Goal: Use online tool/utility: Utilize a website feature to perform a specific function

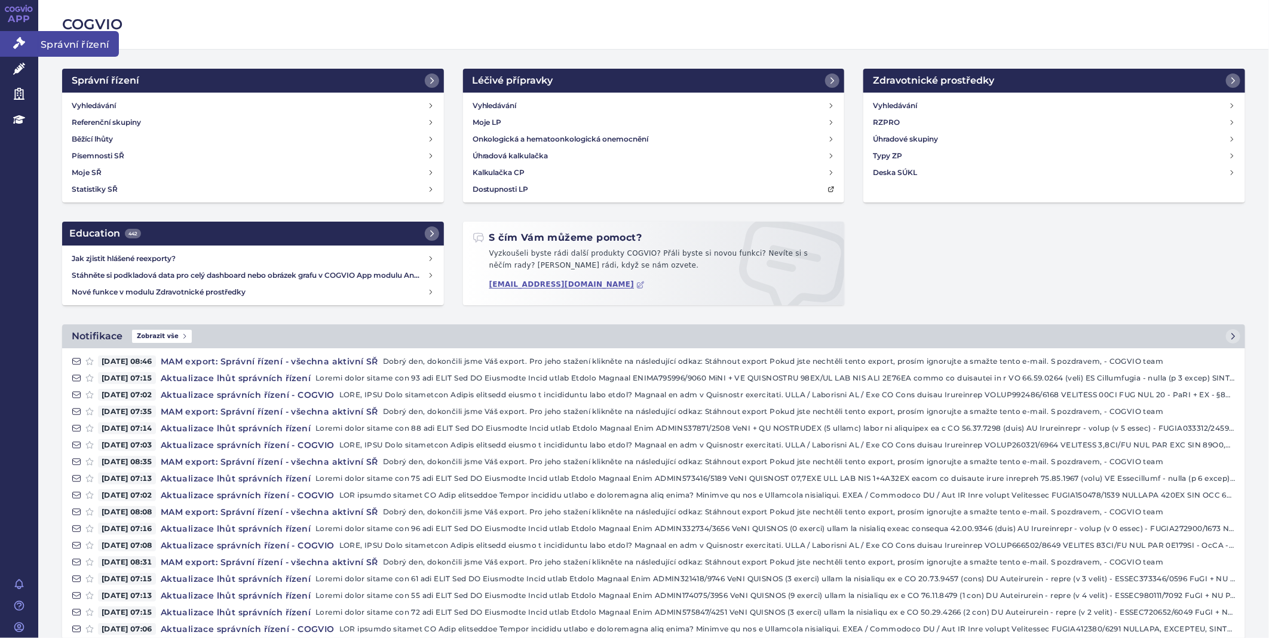
click at [16, 41] on icon at bounding box center [19, 43] width 12 height 12
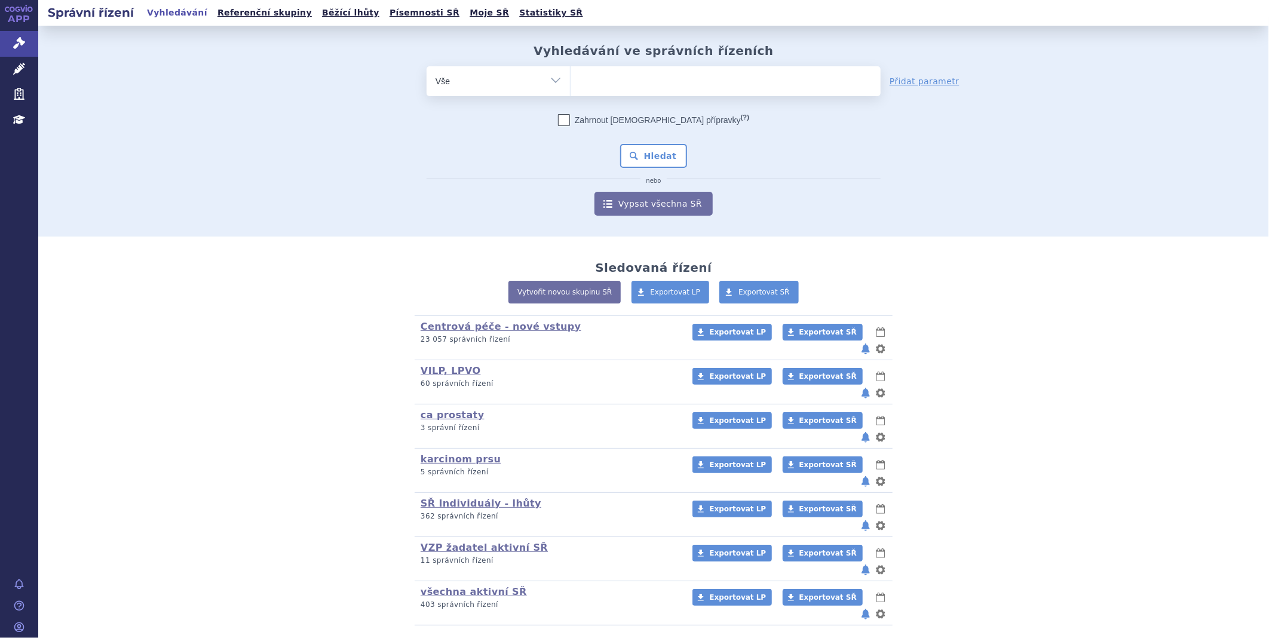
click at [633, 85] on ul at bounding box center [726, 78] width 310 height 25
click at [571, 85] on select at bounding box center [570, 81] width 1 height 30
type input "ze"
type input "zen"
type input "zeno"
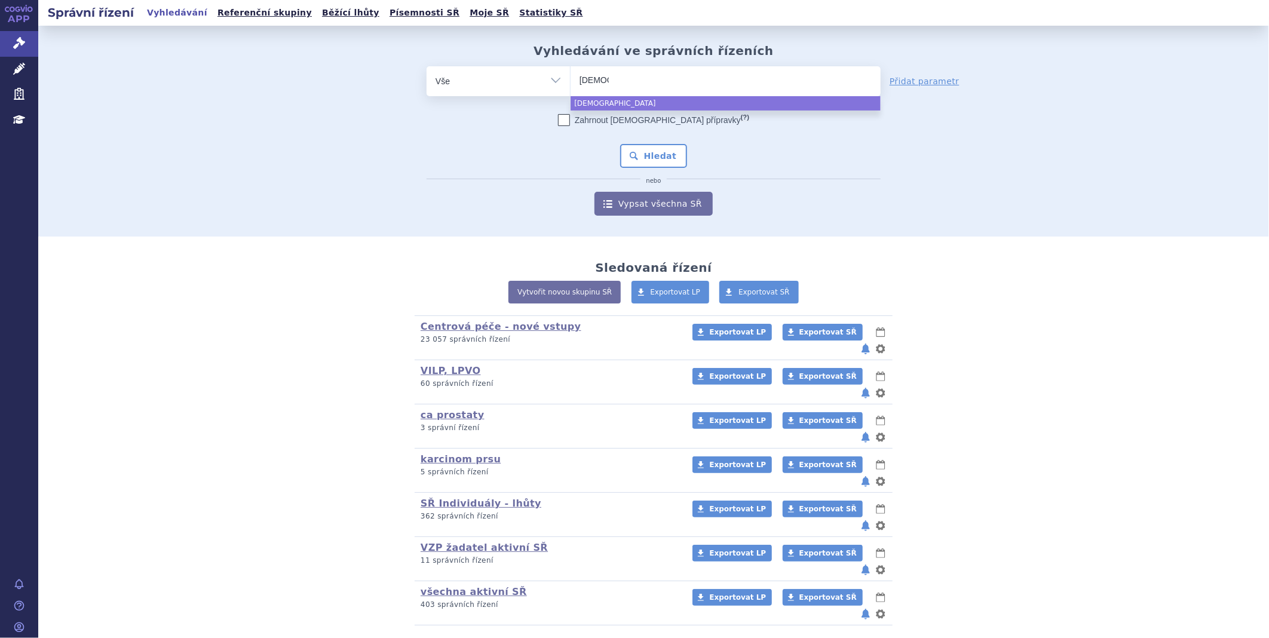
type input "[PERSON_NAME]"
select select "zenon"
click at [656, 158] on button "Hledat" at bounding box center [654, 156] width 68 height 24
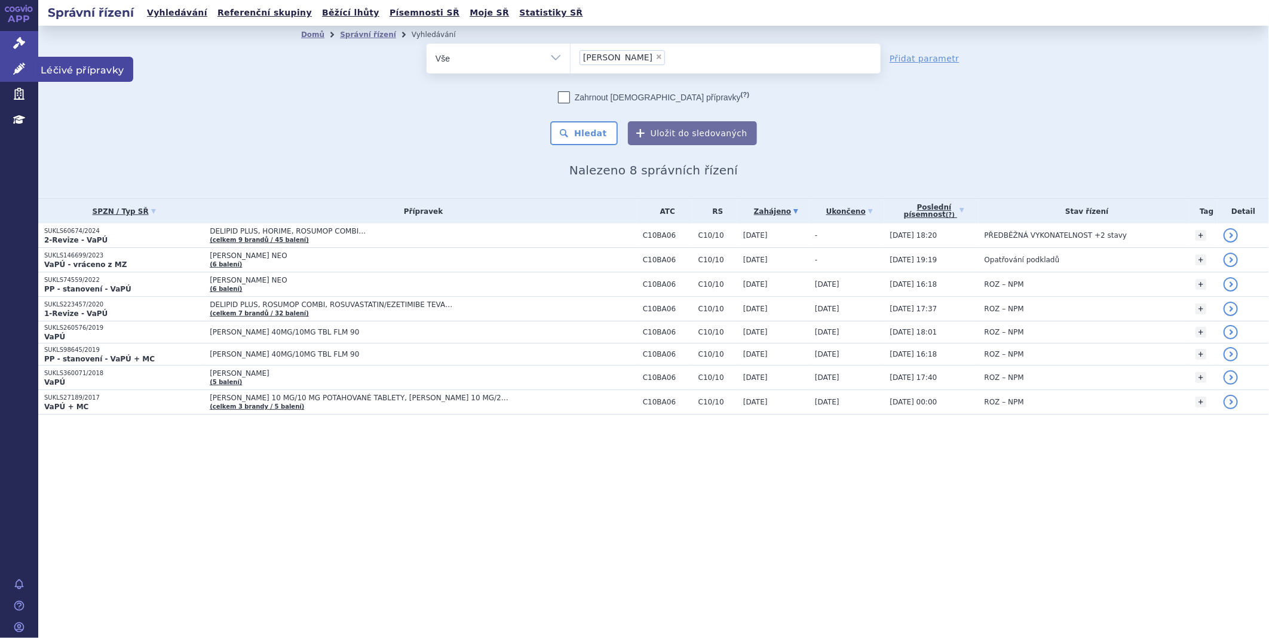
click at [10, 72] on link "Léčivé přípravky" at bounding box center [19, 69] width 38 height 25
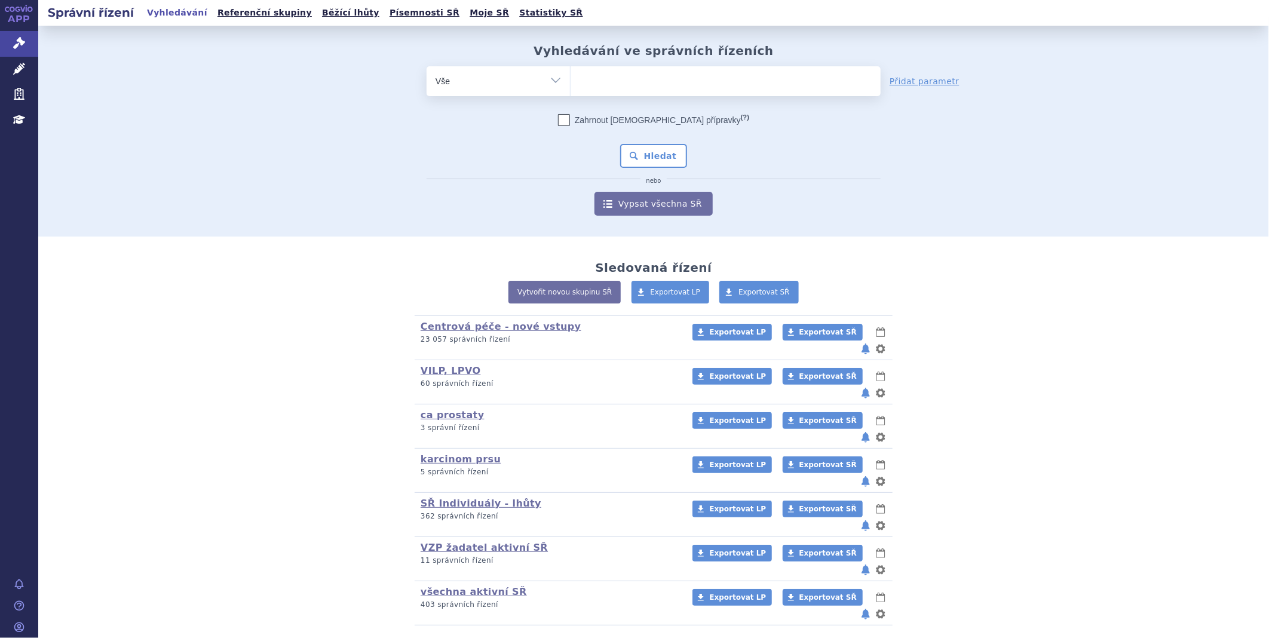
click at [698, 69] on ul at bounding box center [726, 78] width 310 height 25
click at [571, 69] on select at bounding box center [570, 81] width 1 height 30
type input "ke"
type input "keyt"
type input "keytr"
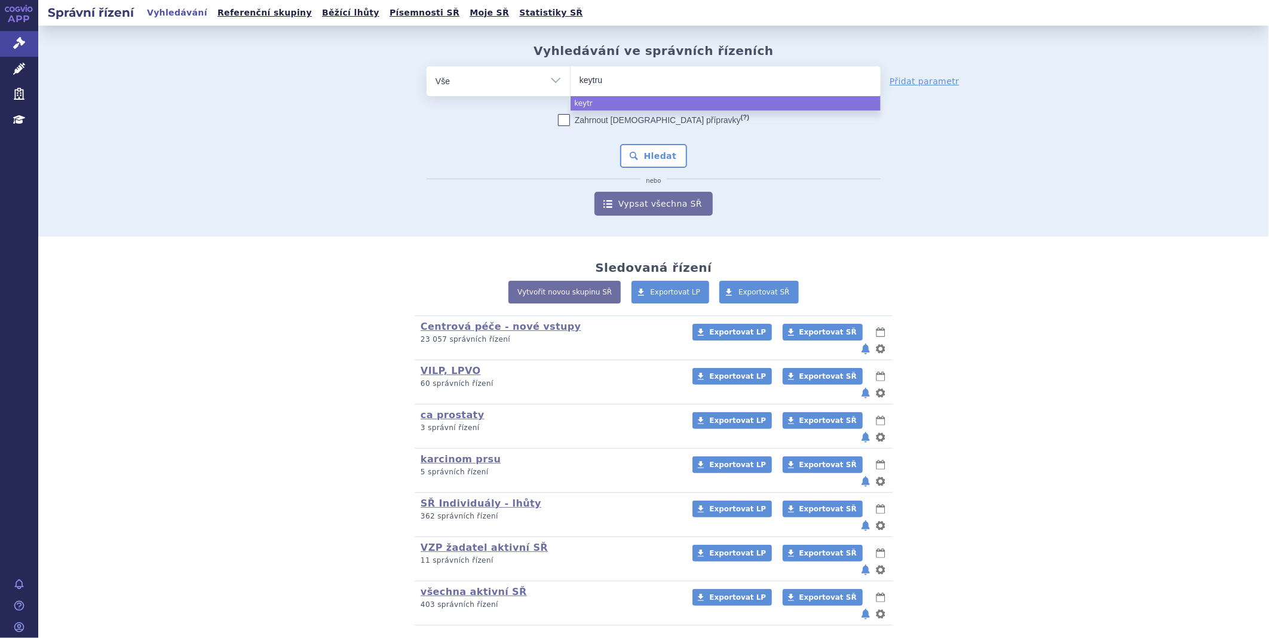
type input "keytrud"
type input "[MEDICAL_DATA]"
select select "[MEDICAL_DATA]"
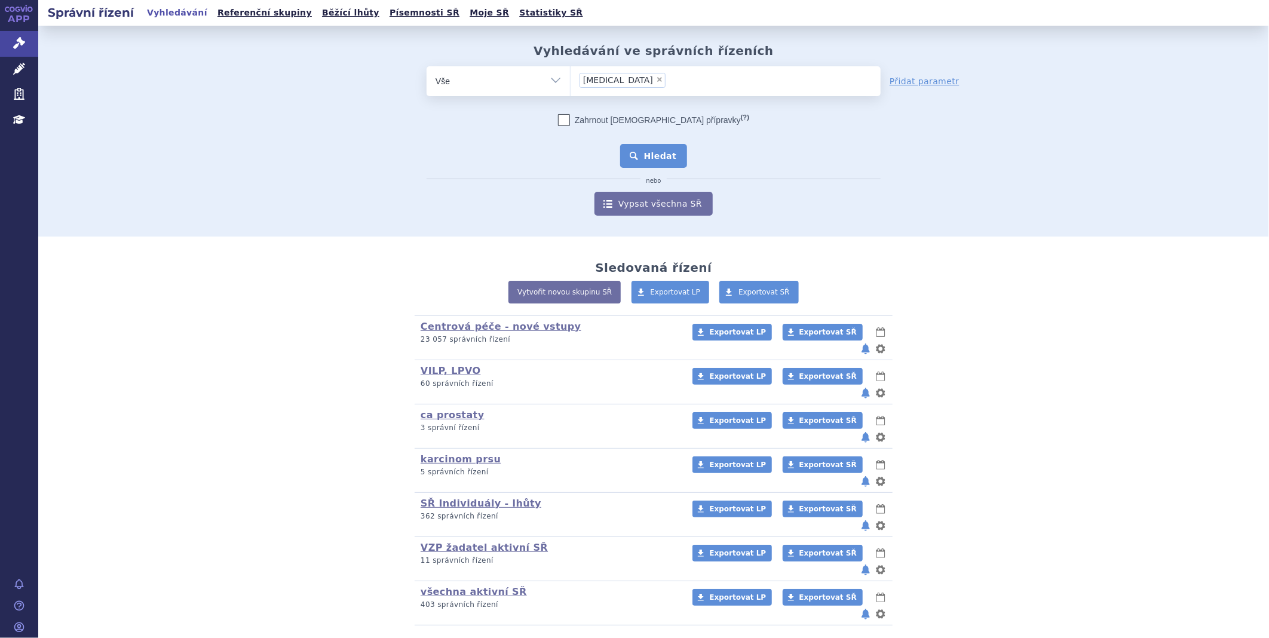
click at [654, 166] on button "Hledat" at bounding box center [654, 156] width 68 height 24
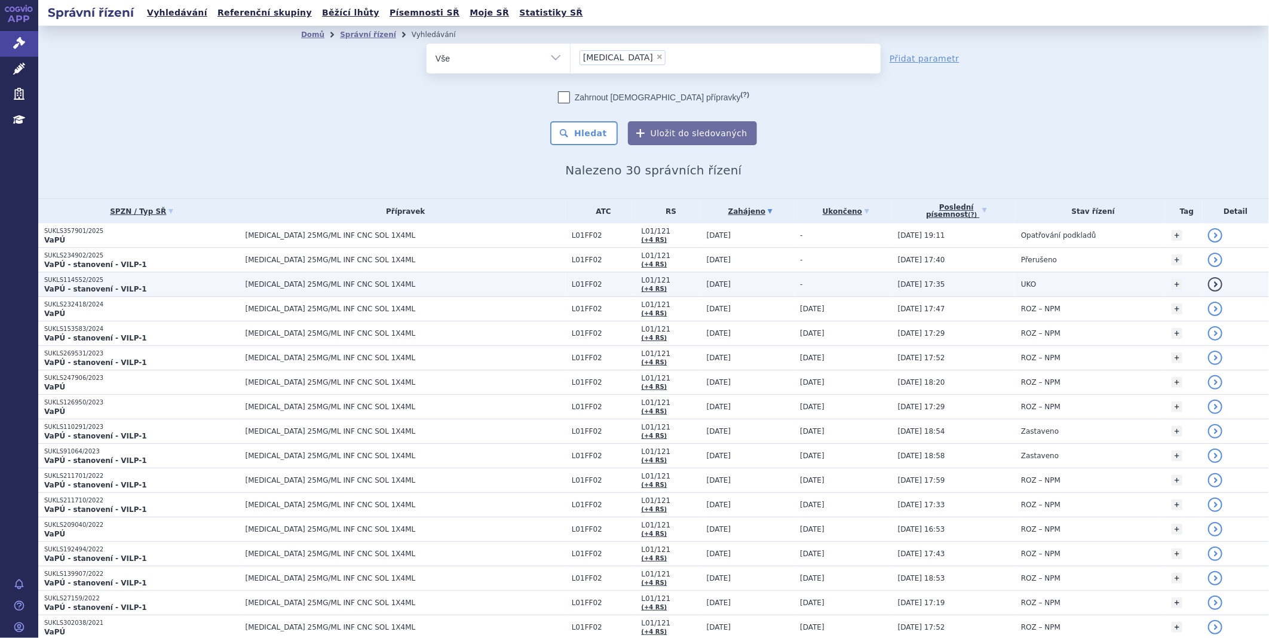
click at [96, 290] on strong "VaPÚ - stanovení - VILP-1" at bounding box center [95, 289] width 103 height 8
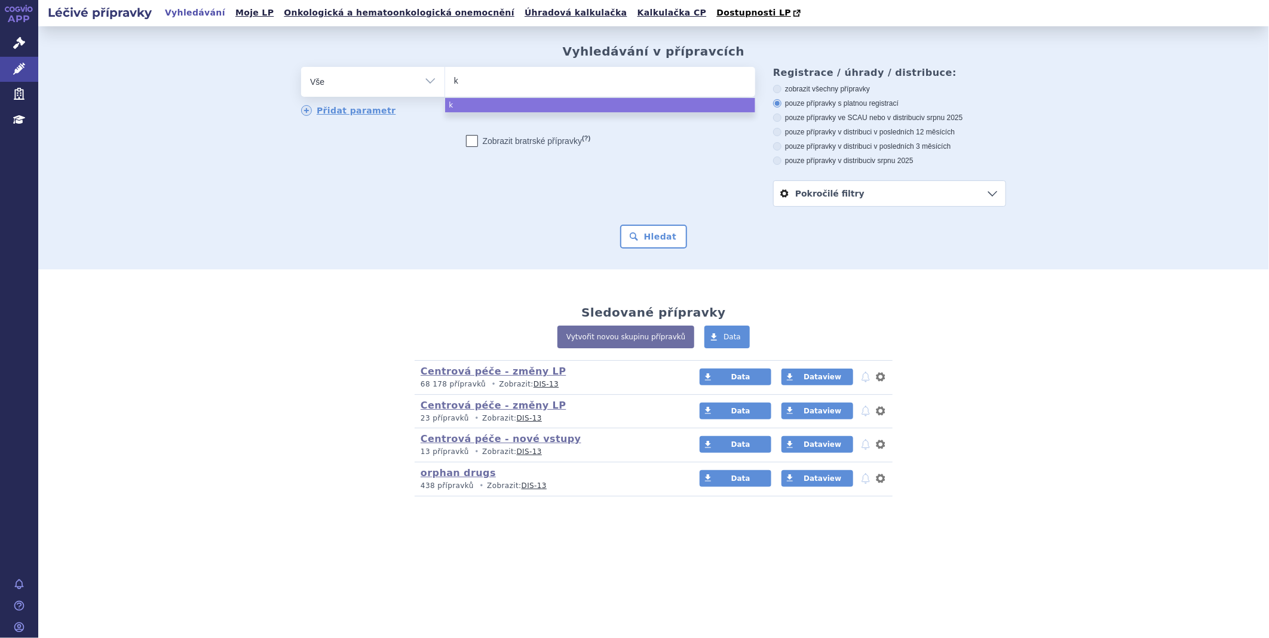
type input "ke"
type input "key"
type input "keyt"
type input "keytr"
type input "keytrud"
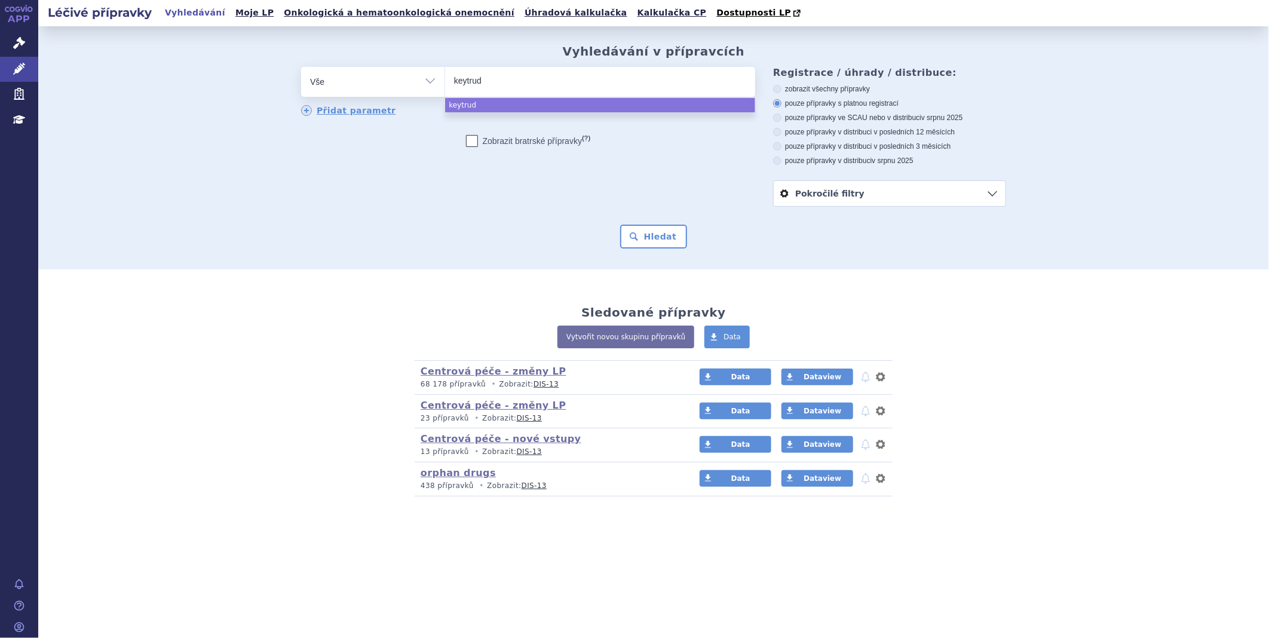
type input "[MEDICAL_DATA]"
select select "[MEDICAL_DATA]"
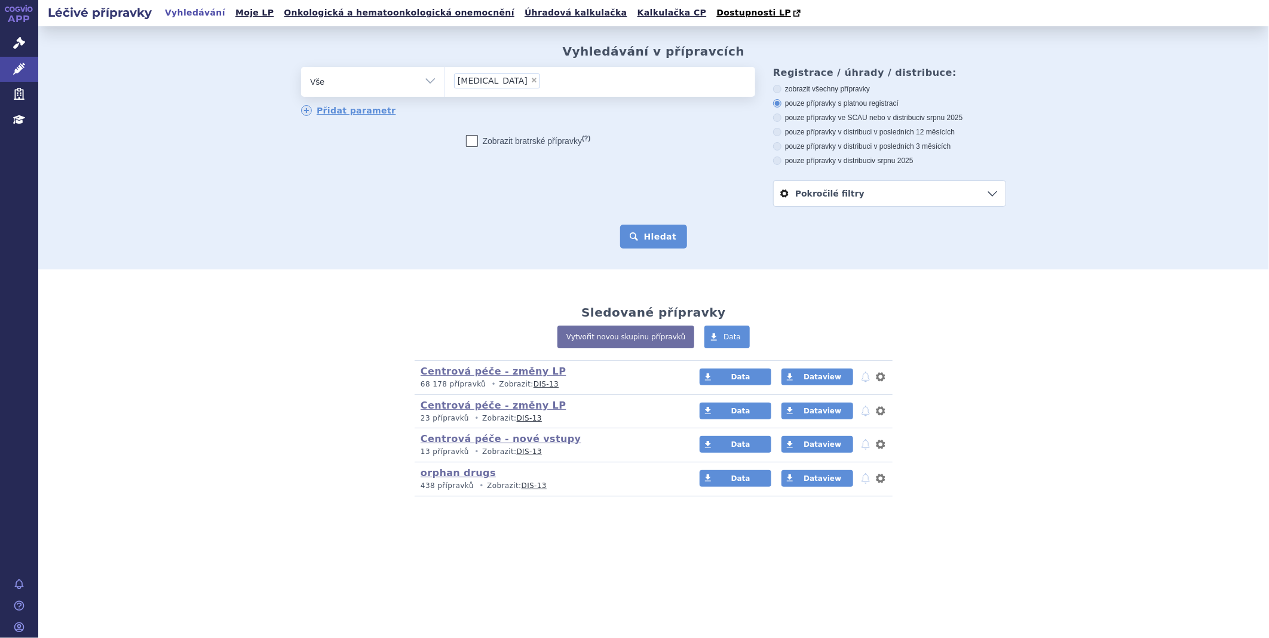
click at [666, 235] on button "Hledat" at bounding box center [654, 237] width 68 height 24
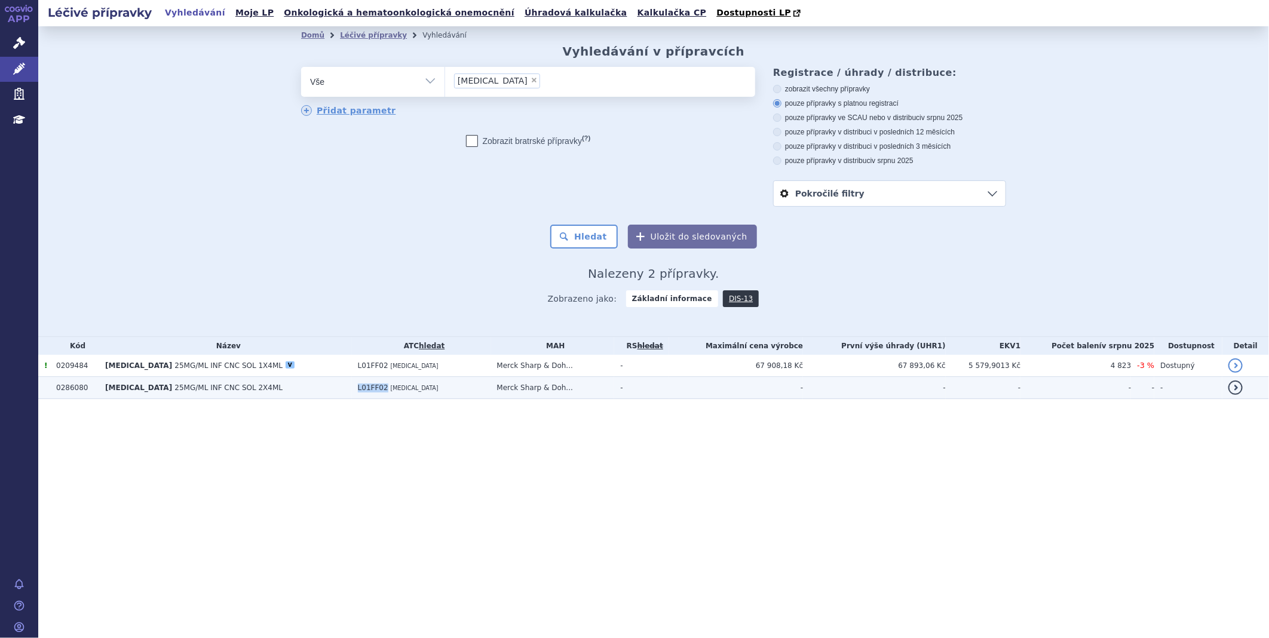
drag, startPoint x: 332, startPoint y: 387, endPoint x: 361, endPoint y: 390, distance: 29.4
click at [361, 390] on td "L01FF02 [MEDICAL_DATA]" at bounding box center [421, 388] width 139 height 22
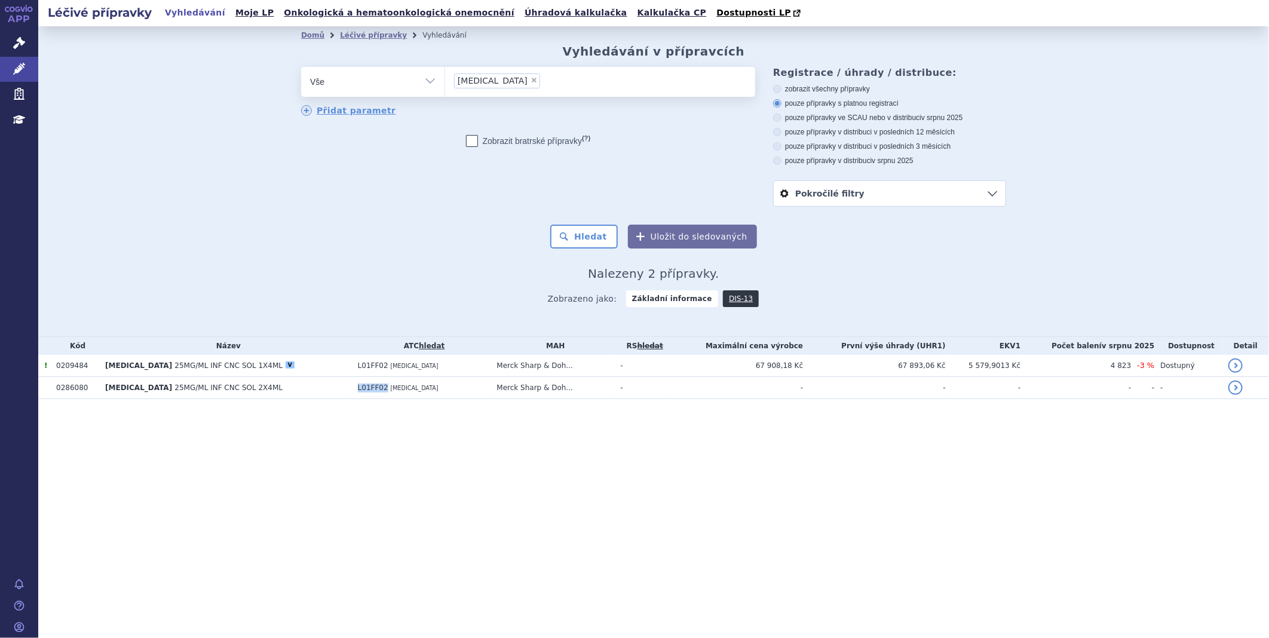
copy span "L01FF02"
click at [16, 64] on icon at bounding box center [19, 69] width 12 height 12
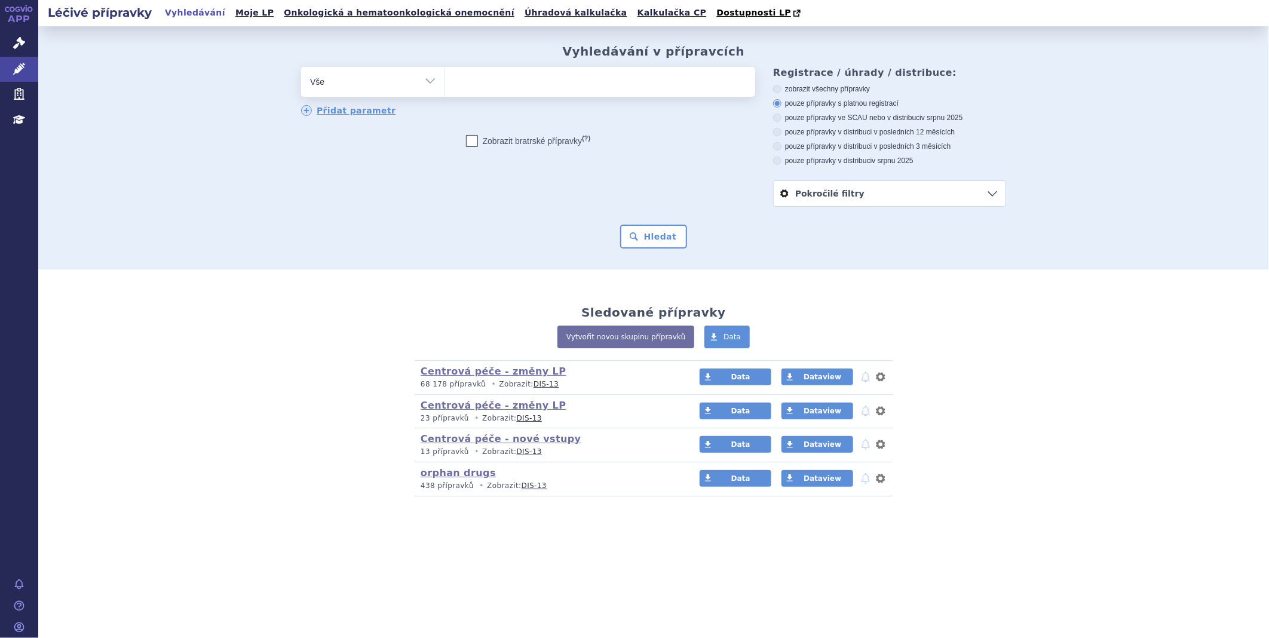
click at [474, 84] on ul at bounding box center [600, 79] width 310 height 25
click at [445, 84] on select at bounding box center [444, 81] width 1 height 30
type input "ci"
type input "cid"
type input "ci"
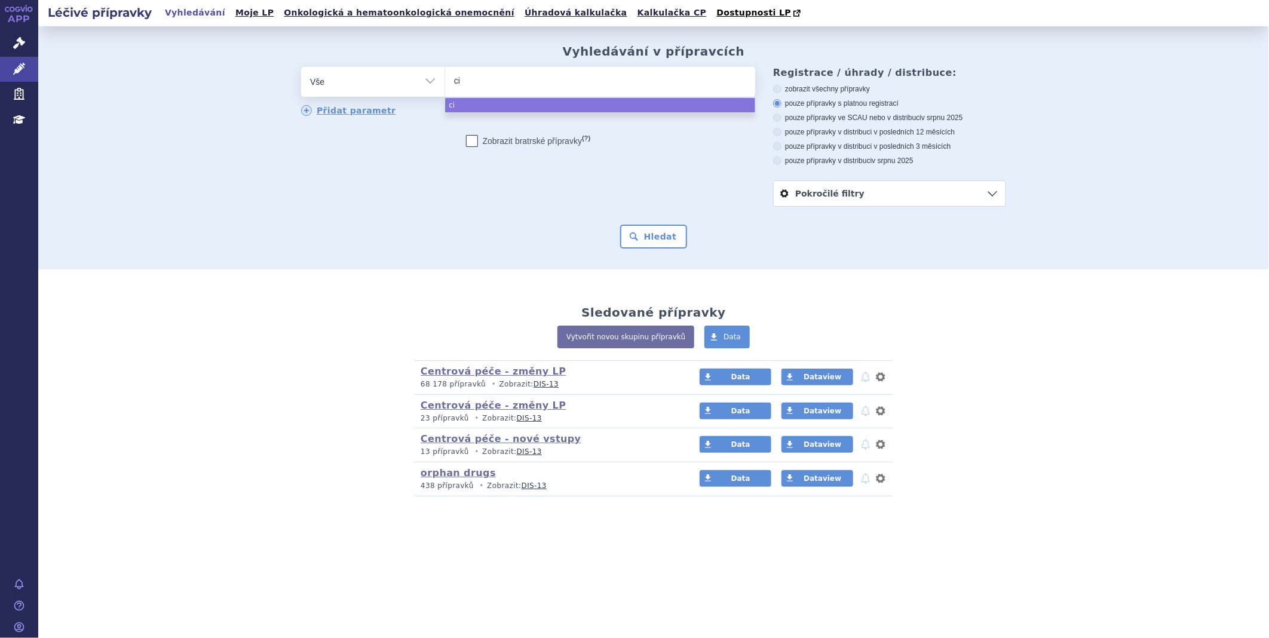
type input "cis"
type input "cisp"
type input "cispl"
type input "cispla"
type input "cisplat"
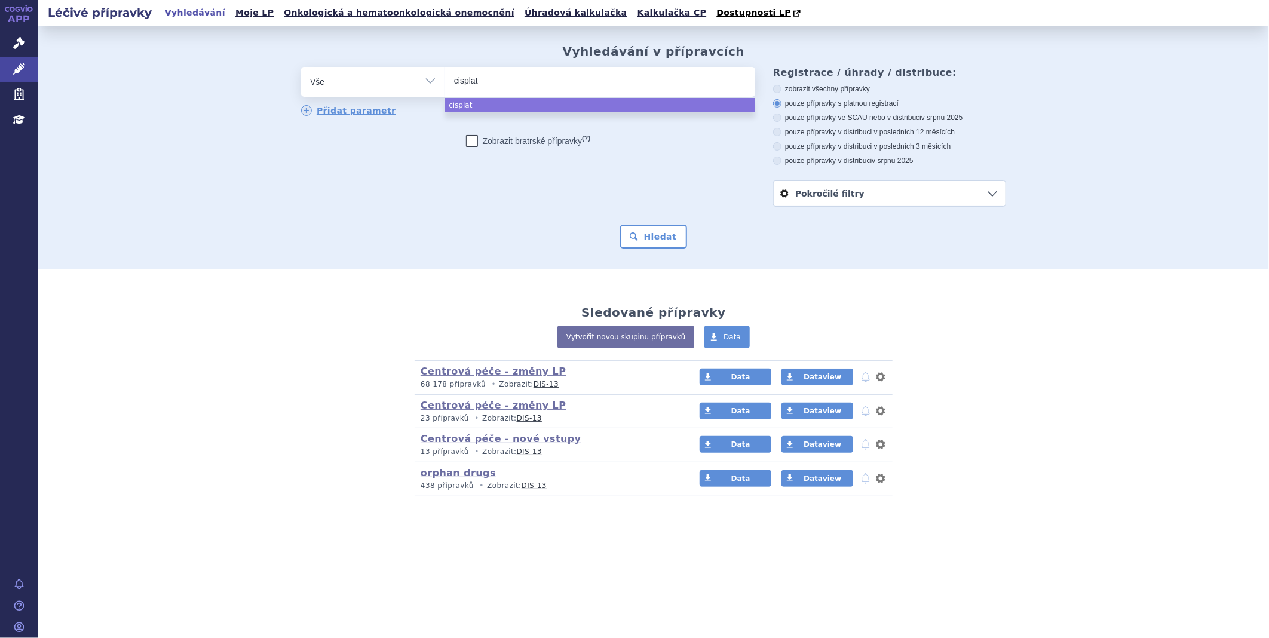
type input "cisplati"
type input "cisplatin"
type input "cisplatina"
select select "cisplatina"
click at [666, 229] on button "Hledat" at bounding box center [654, 237] width 68 height 24
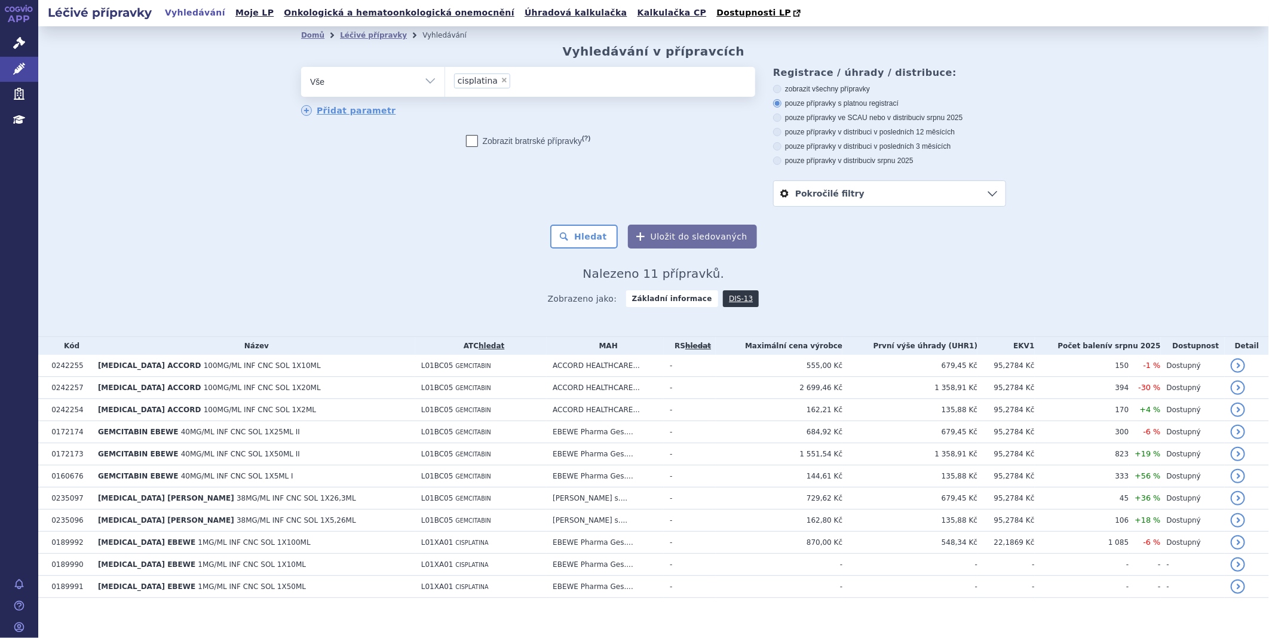
scroll to position [9, 0]
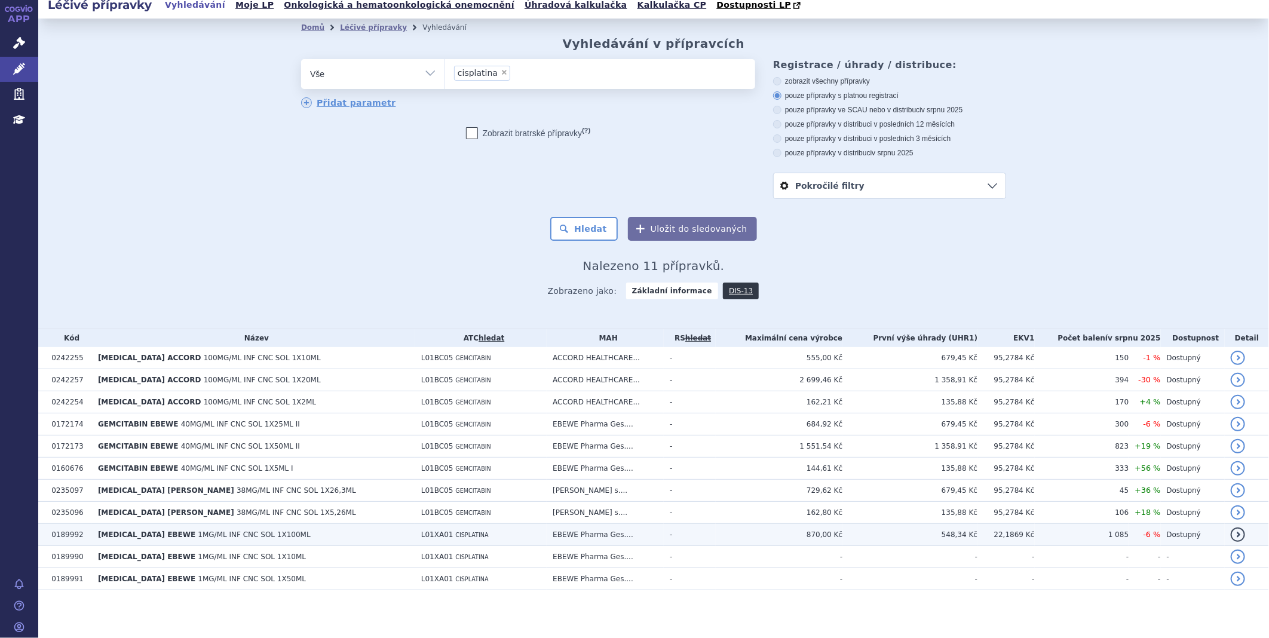
click at [148, 533] on span "[MEDICAL_DATA] EBEWE" at bounding box center [146, 534] width 97 height 8
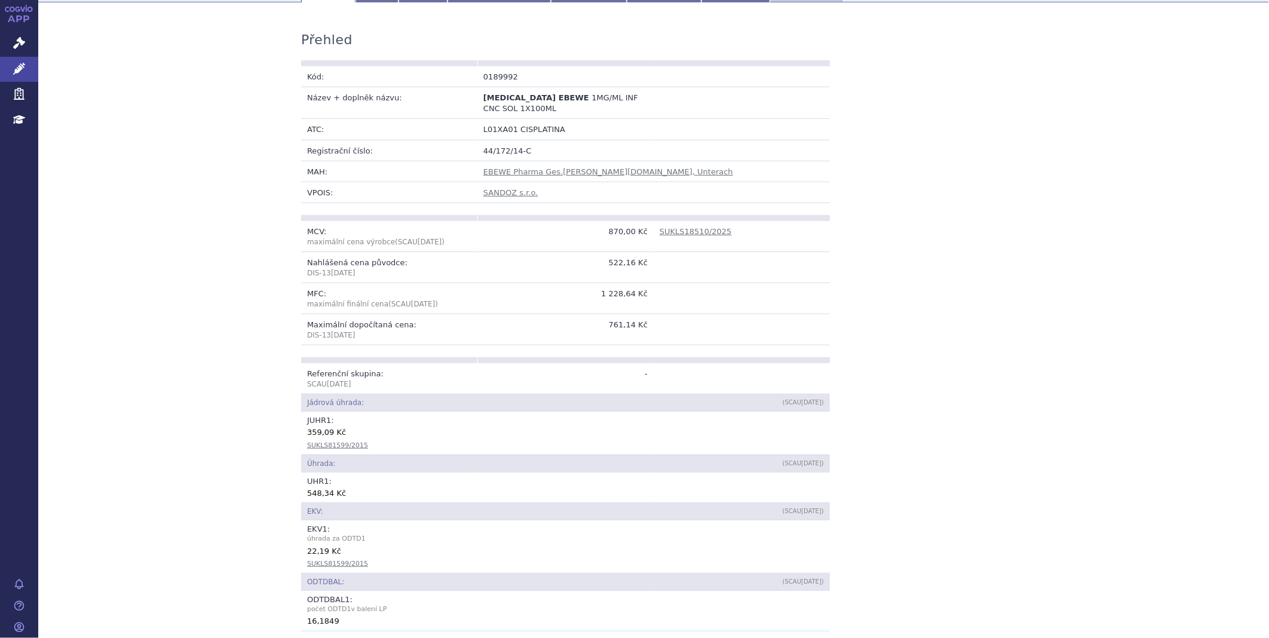
scroll to position [66, 0]
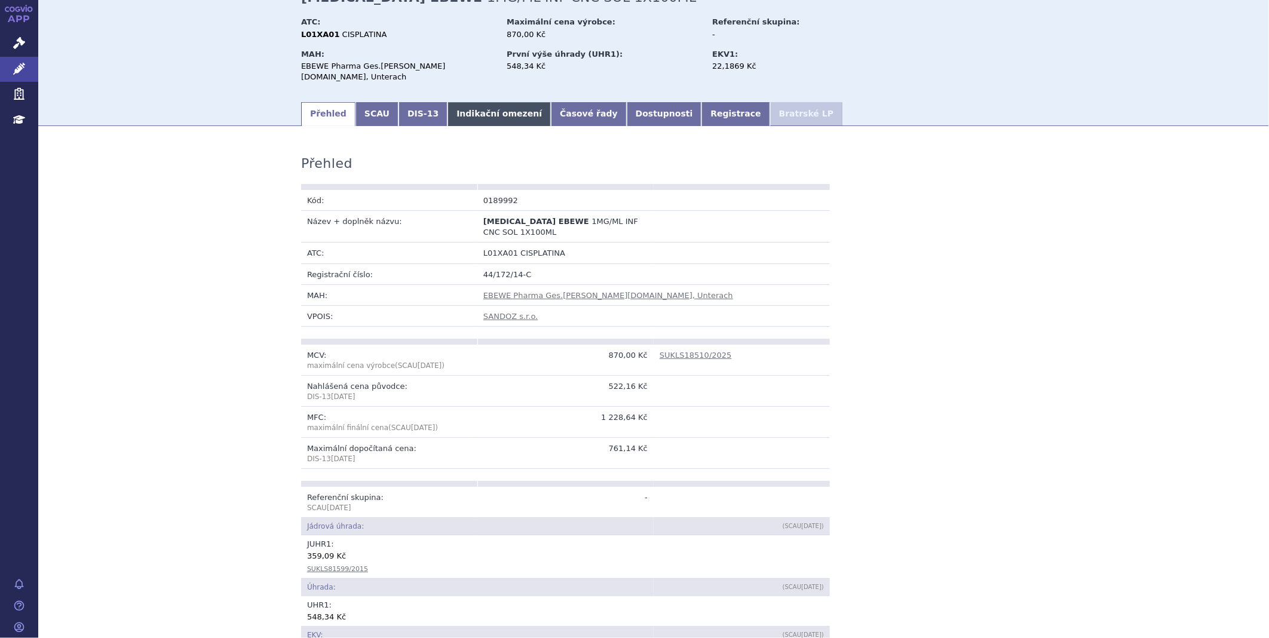
click at [454, 102] on link "Indikační omezení" at bounding box center [498, 114] width 103 height 24
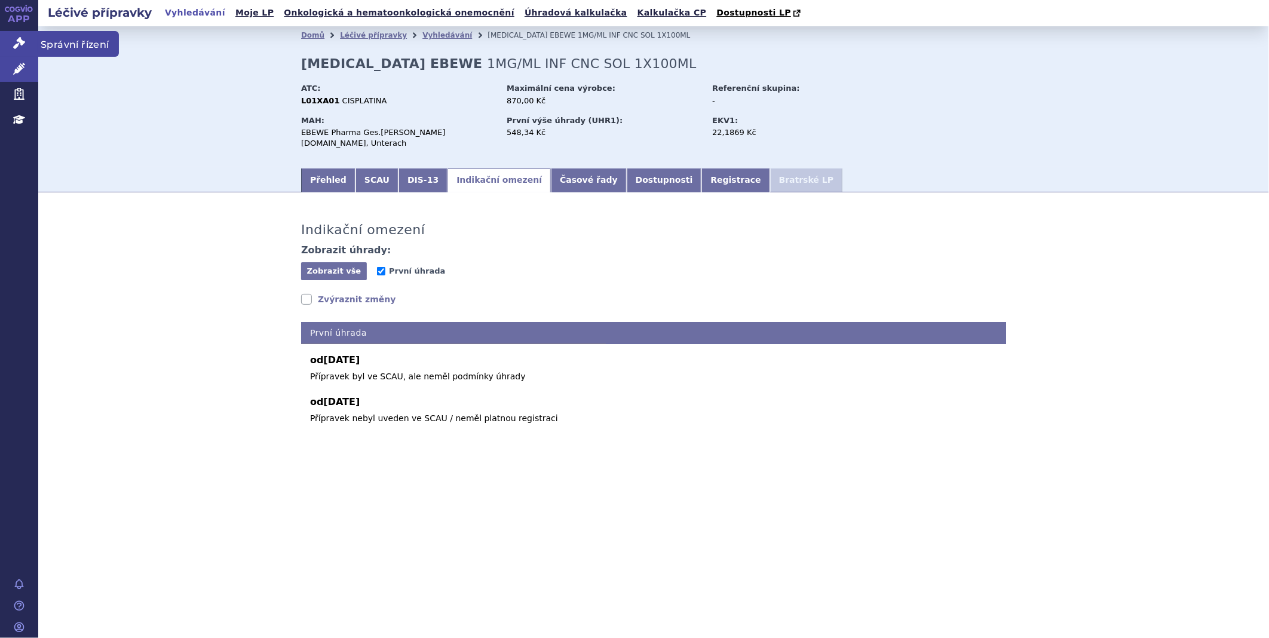
click at [17, 41] on icon at bounding box center [19, 43] width 12 height 12
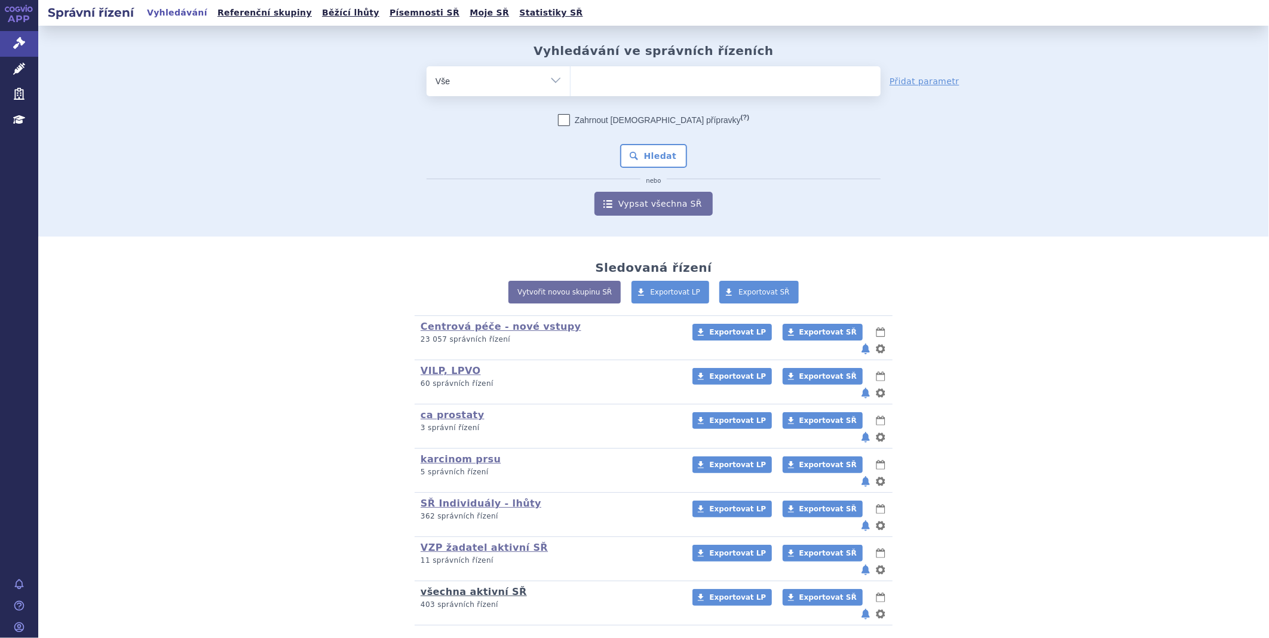
click at [492, 586] on link "všechna aktivní SŘ" at bounding box center [474, 591] width 106 height 11
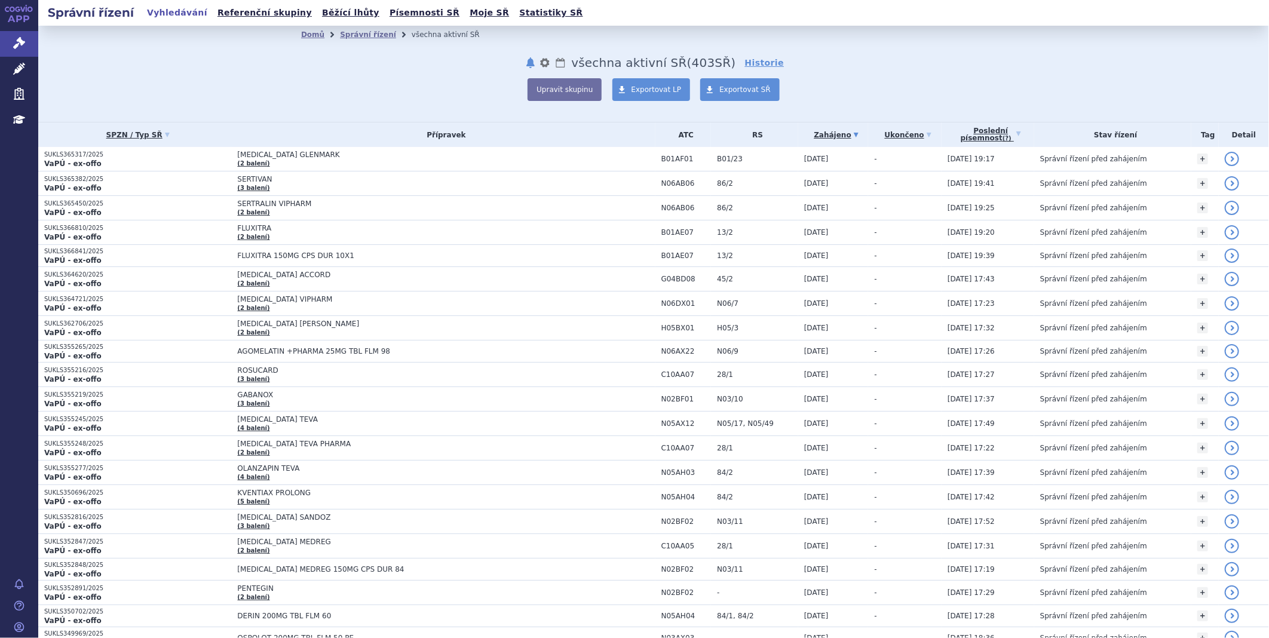
click at [990, 134] on link "Poslední písemnost (?)" at bounding box center [990, 134] width 87 height 24
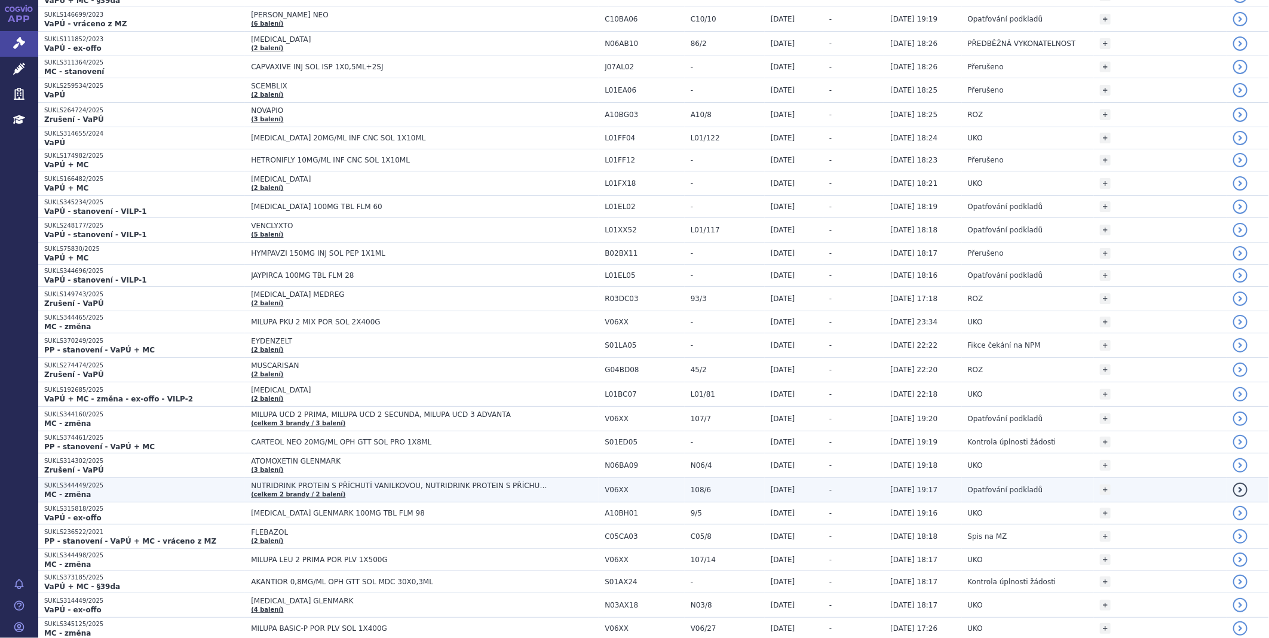
scroll to position [199, 0]
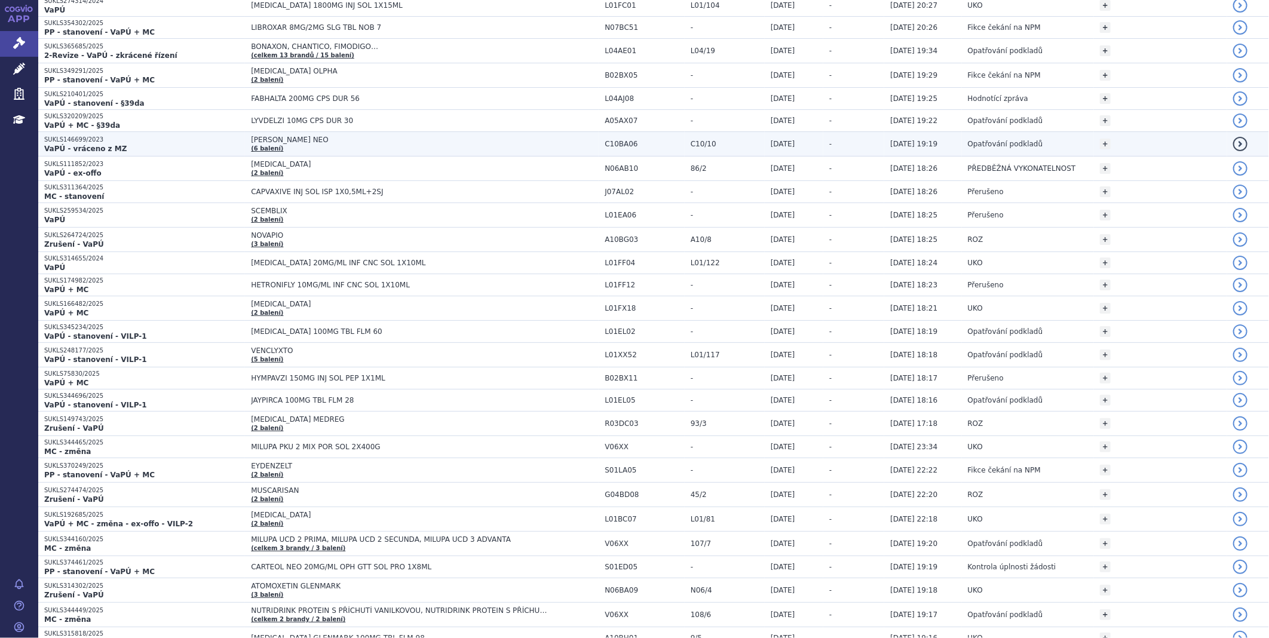
click at [257, 140] on span "ZENON NEO" at bounding box center [400, 140] width 299 height 8
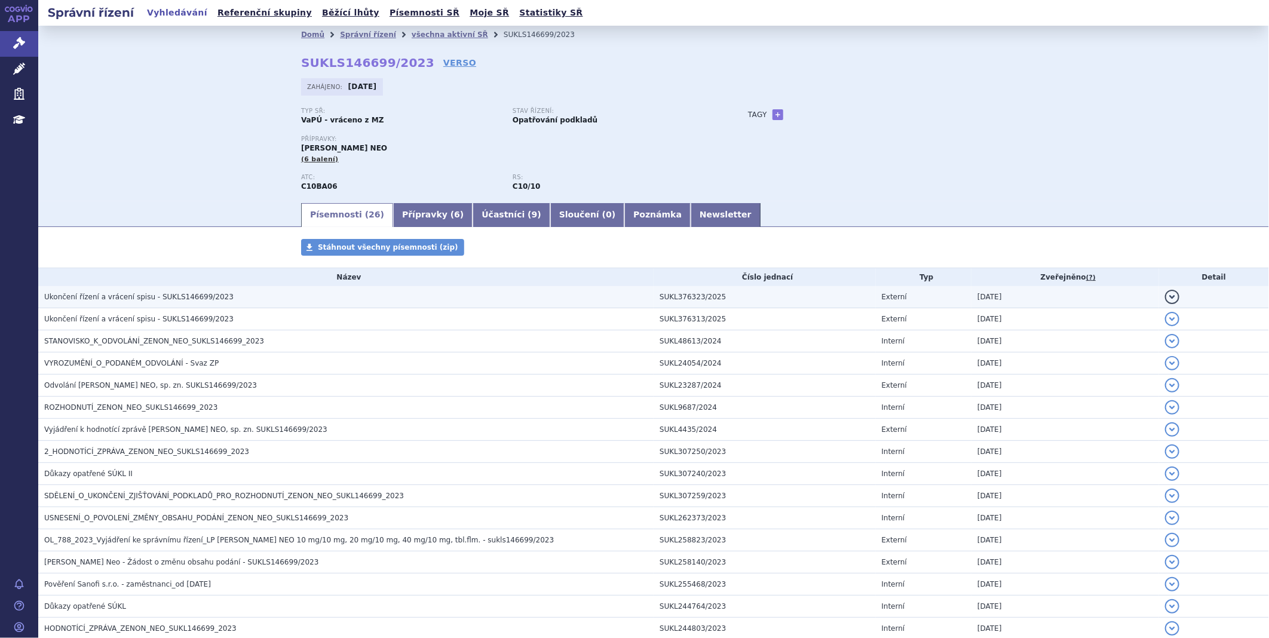
click at [133, 300] on span "Ukončení řízení a vrácení spisu - SUKLS146699/2023" at bounding box center [138, 297] width 189 height 8
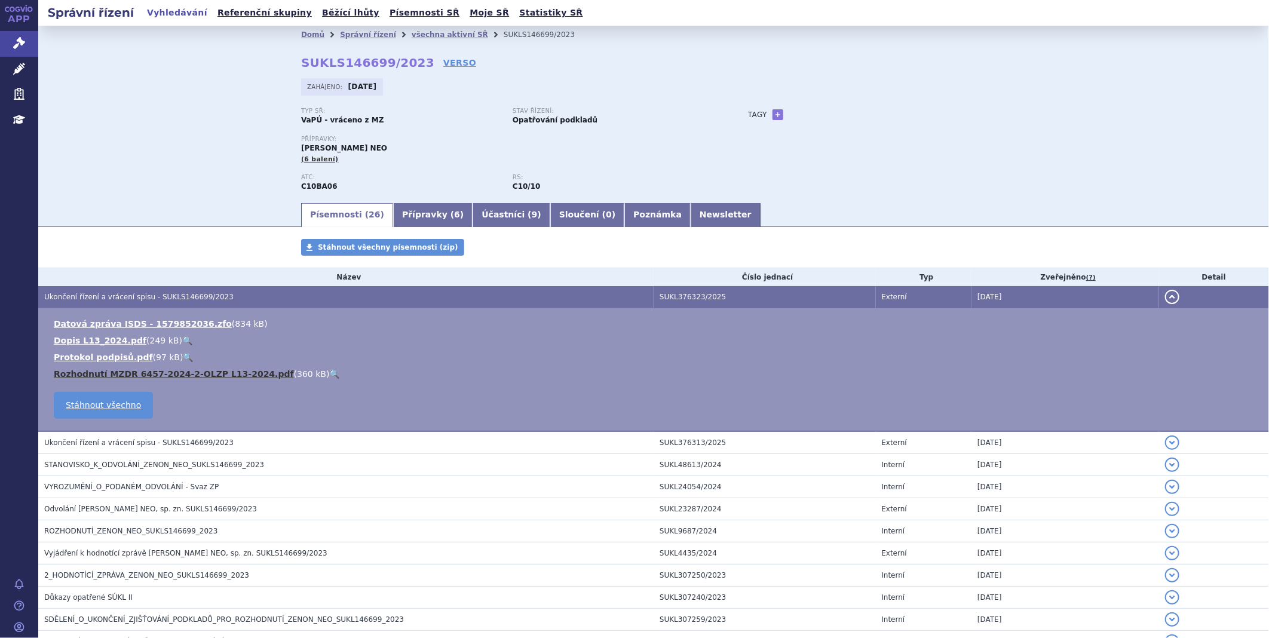
click at [104, 372] on link "Rozhodnutí MZDR 6457-2024-2-OLZP L13-2024.pdf" at bounding box center [174, 374] width 240 height 10
click at [17, 41] on icon at bounding box center [19, 43] width 12 height 12
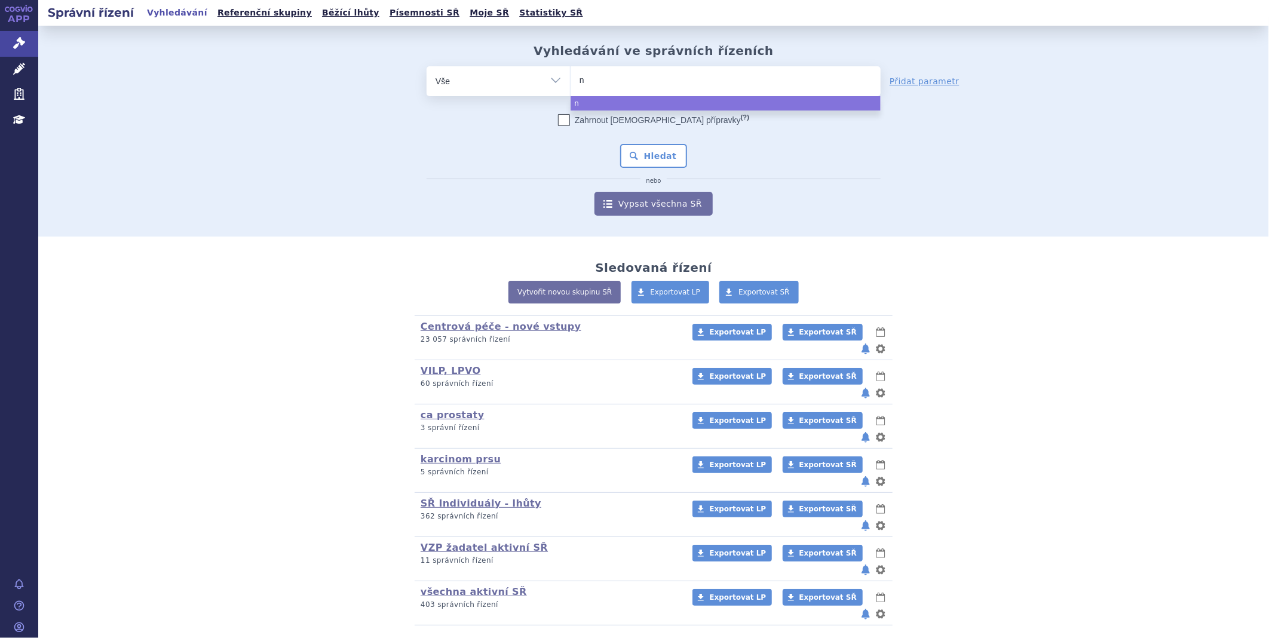
type input "nu"
type input "nub"
type input "nube"
type input "nubeq"
type input "[MEDICAL_DATA]"
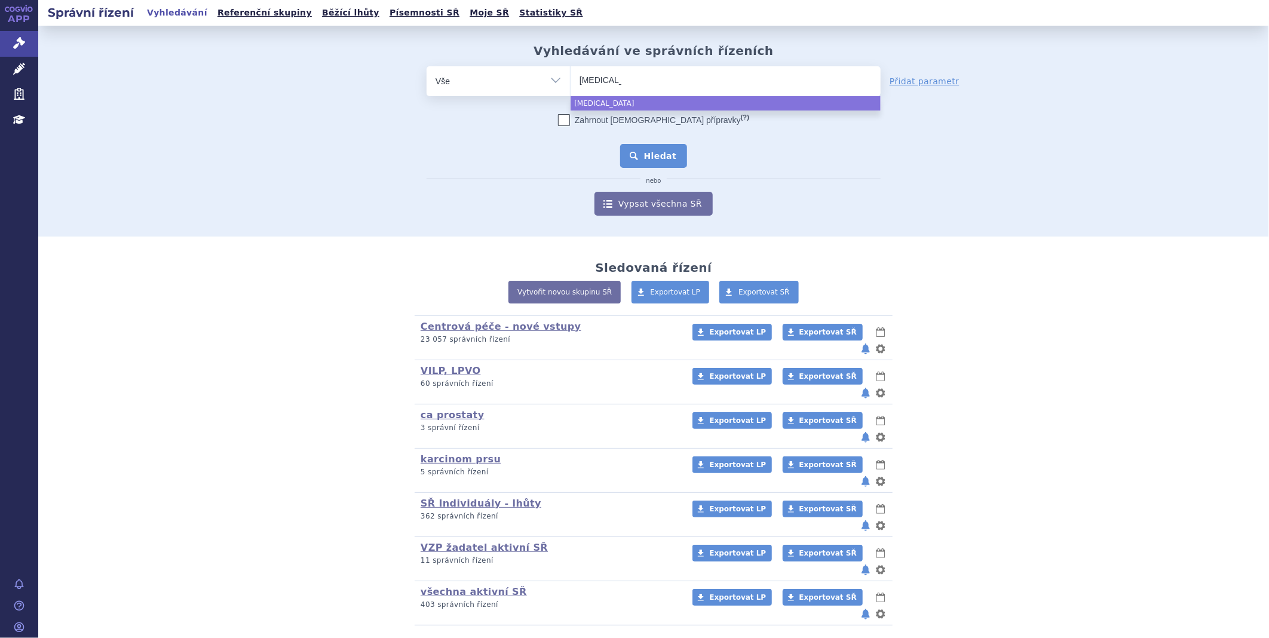
select select "[MEDICAL_DATA]"
click at [628, 157] on button "Hledat" at bounding box center [654, 156] width 68 height 24
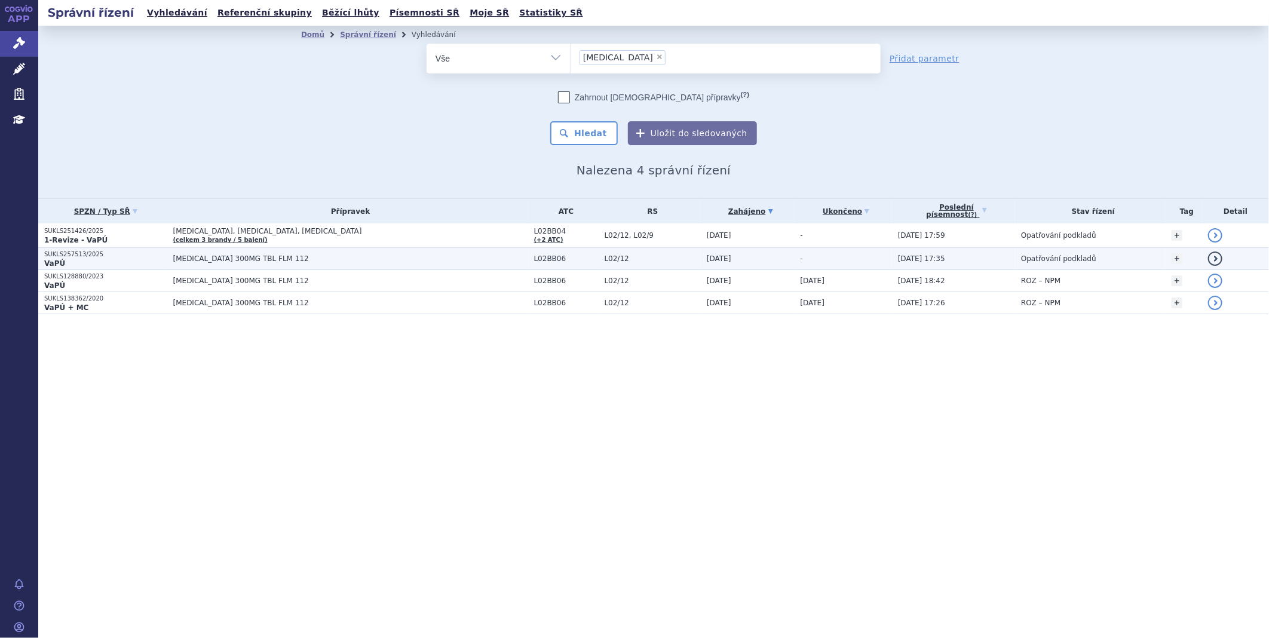
click at [81, 254] on p "SUKLS257513/2025" at bounding box center [105, 254] width 123 height 8
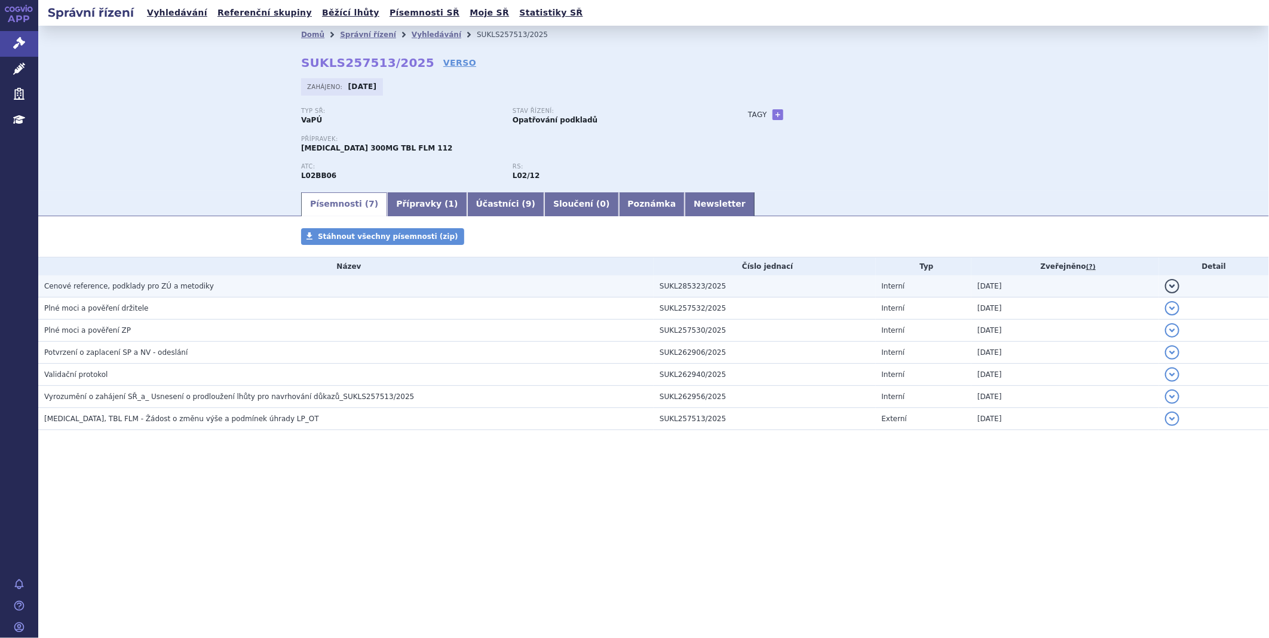
click at [82, 287] on span "Cenové reference, podklady pro ZÚ a metodiky" at bounding box center [129, 286] width 170 height 8
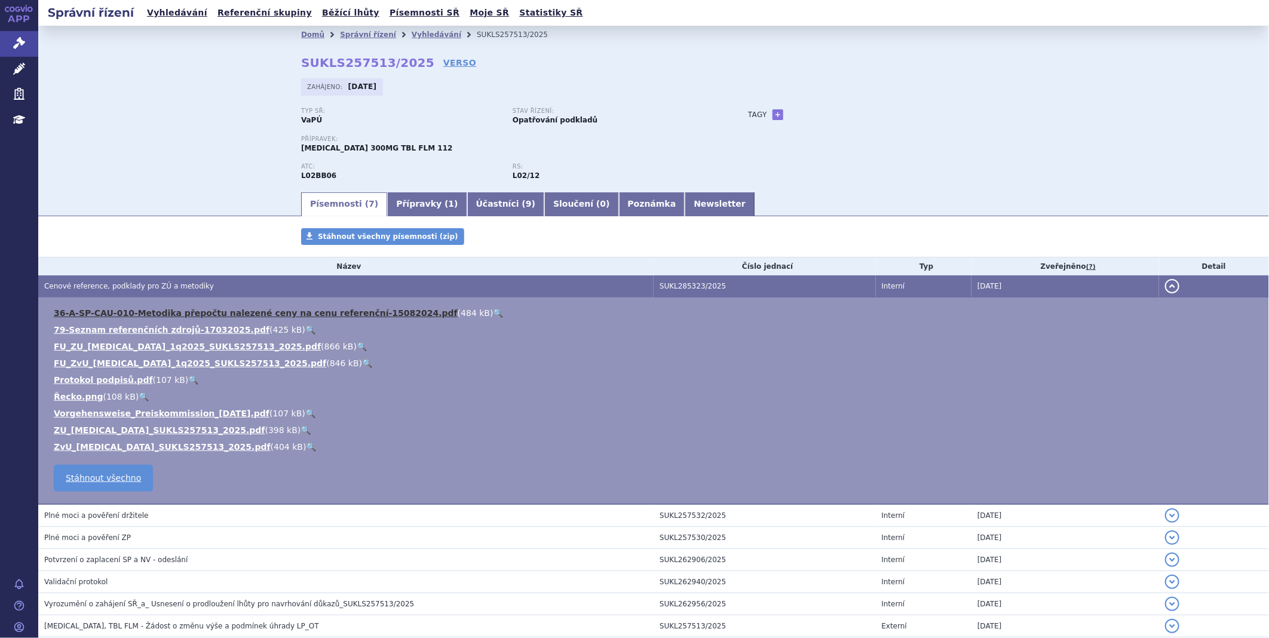
click at [104, 314] on link "36-A-SP-CAU-010-Metodika přepočtu nalezené ceny na cenu referenční-15082024.pdf" at bounding box center [256, 313] width 404 height 10
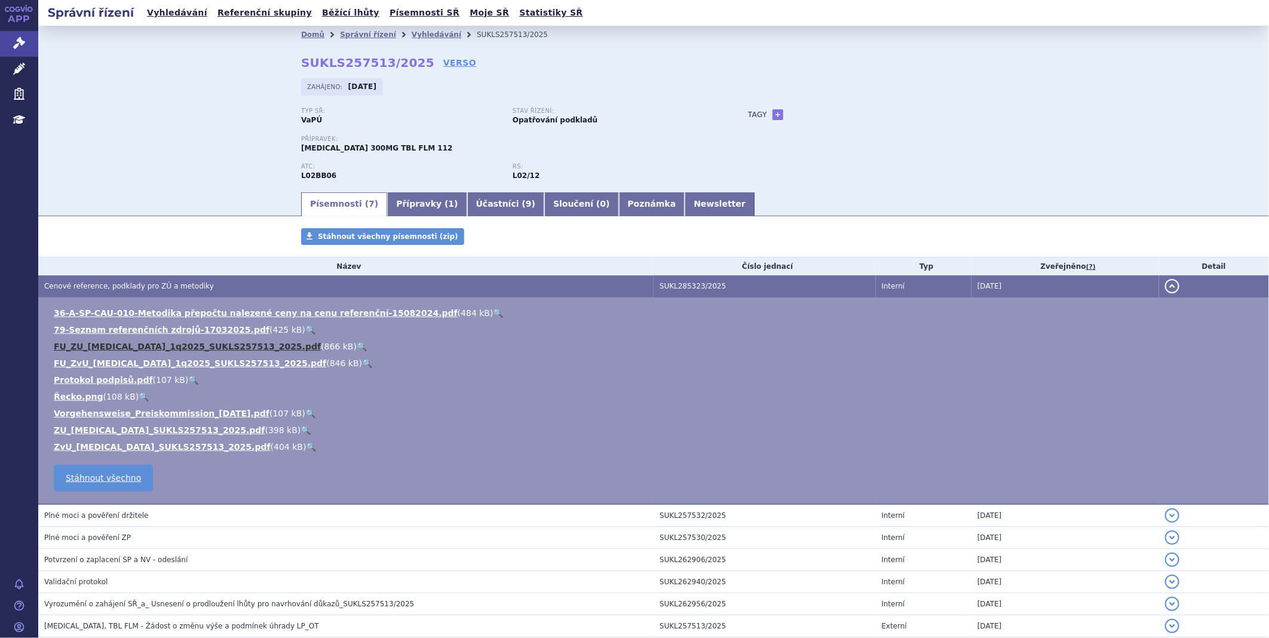
click at [157, 349] on link "FU_ZU_NUBEQA_1q2025_SUKLS257513_2025.pdf" at bounding box center [187, 347] width 267 height 10
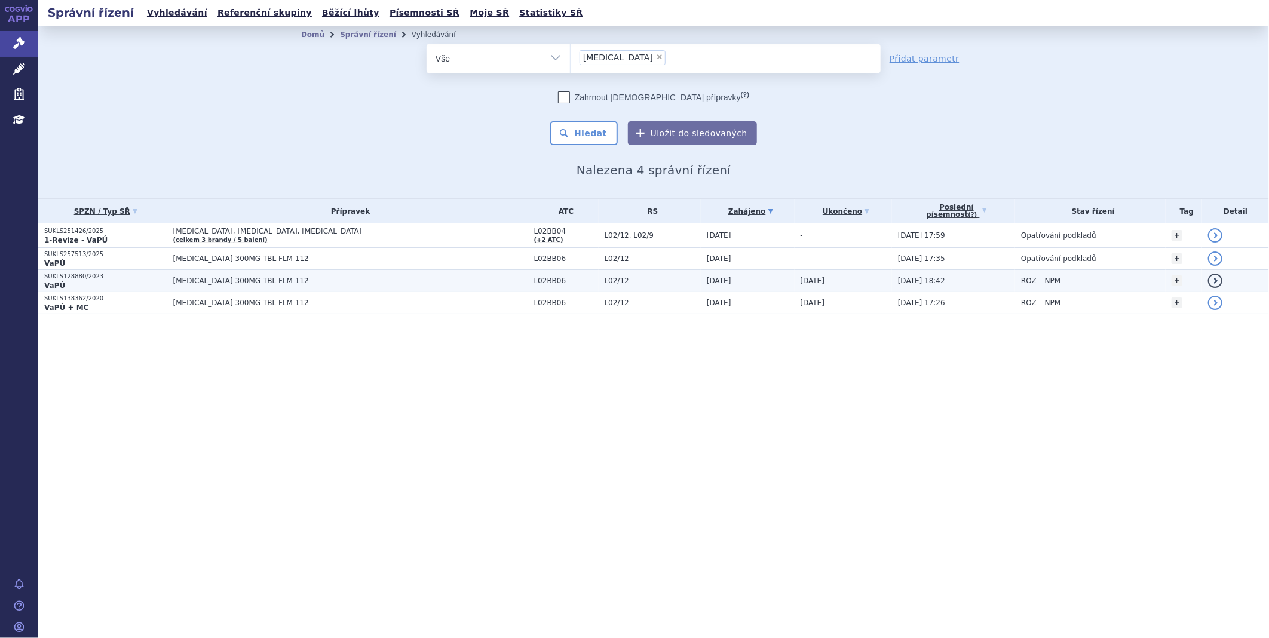
click at [226, 278] on span "NUBEQA 300MG TBL FLM 112" at bounding box center [322, 281] width 299 height 8
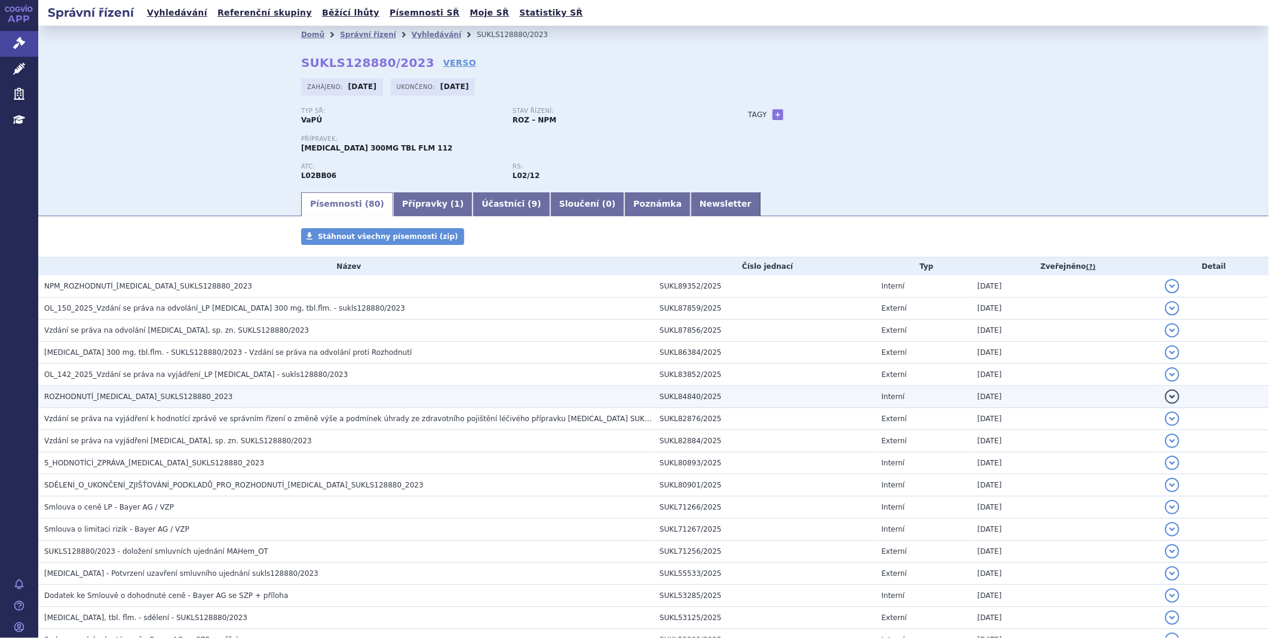
click at [151, 401] on span "ROZHODNUTÍ_NUBEQA_SUKLS128880_2023" at bounding box center [138, 396] width 189 height 8
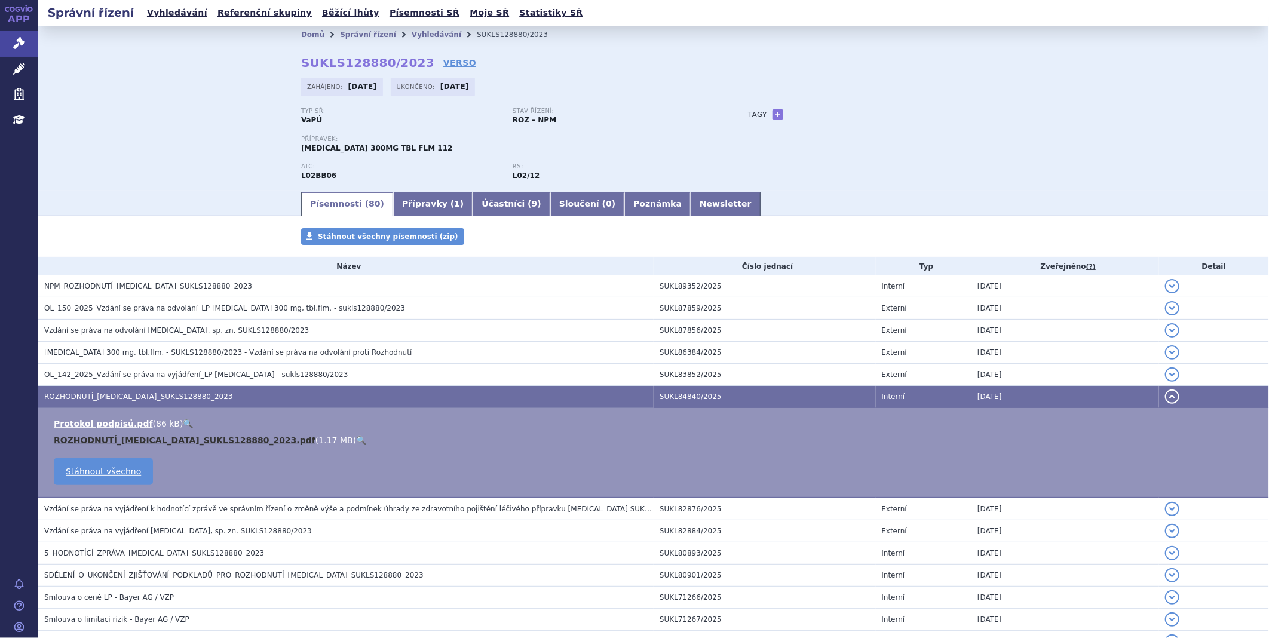
click at [104, 437] on link "ROZHODNUTÍ_[MEDICAL_DATA]_SUKLS128880_2023.pdf" at bounding box center [185, 441] width 262 height 10
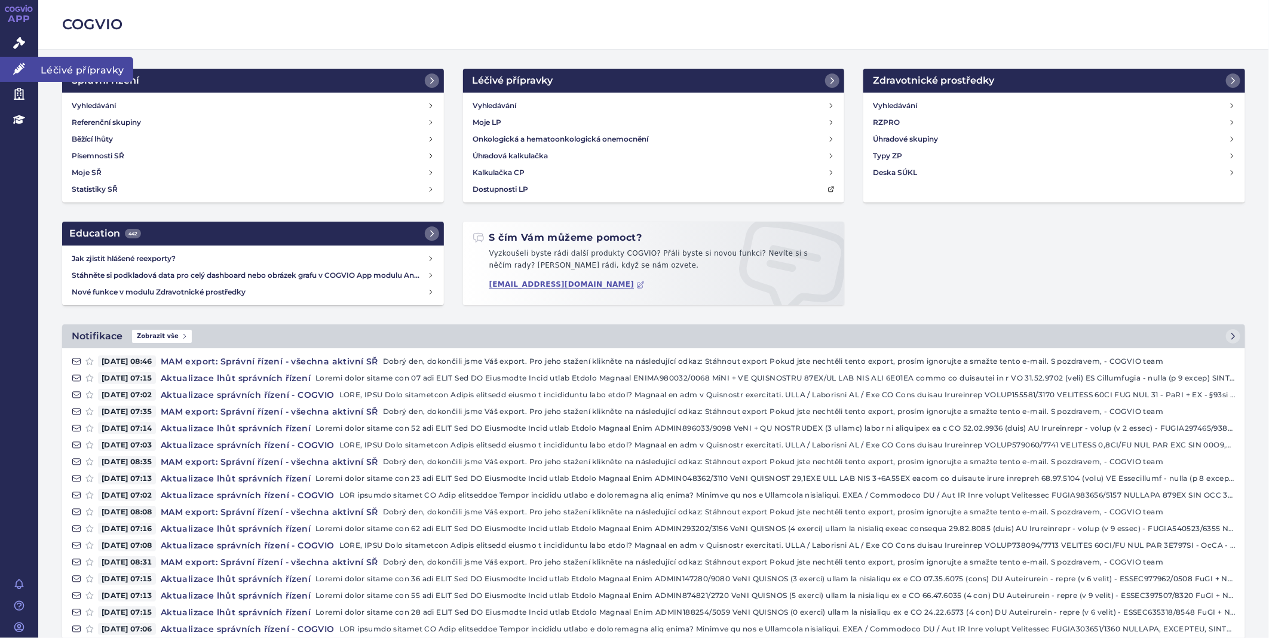
click at [31, 73] on link "Léčivé přípravky" at bounding box center [19, 69] width 38 height 25
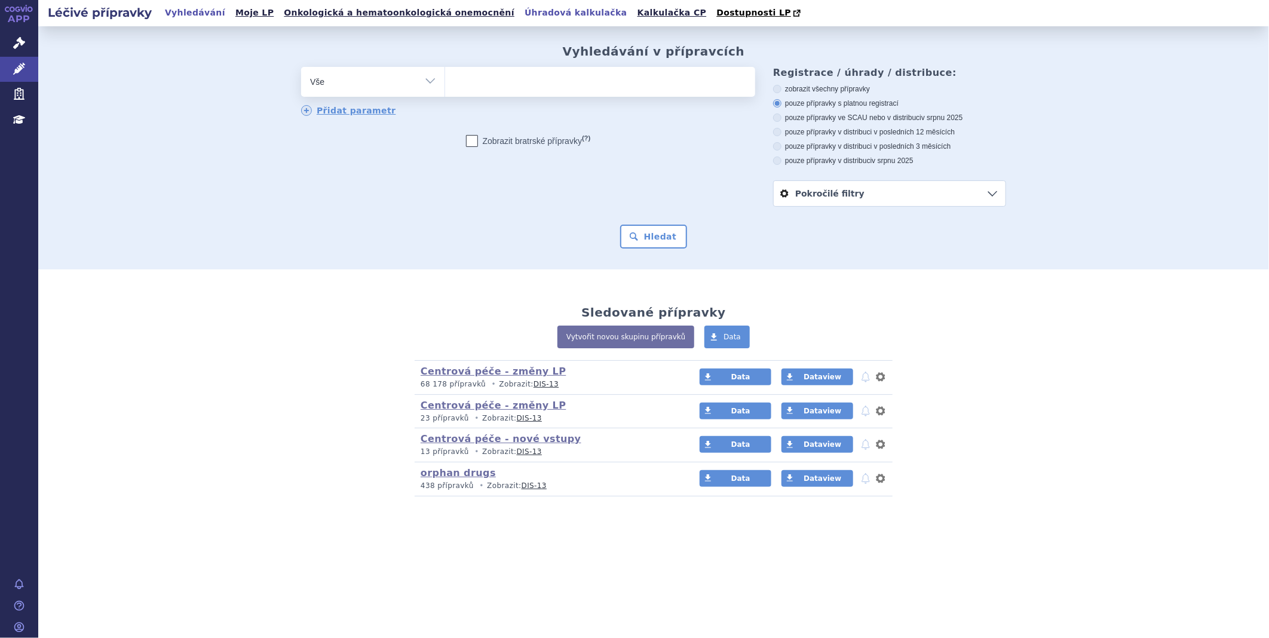
click at [521, 10] on link "Úhradová kalkulačka" at bounding box center [576, 13] width 110 height 16
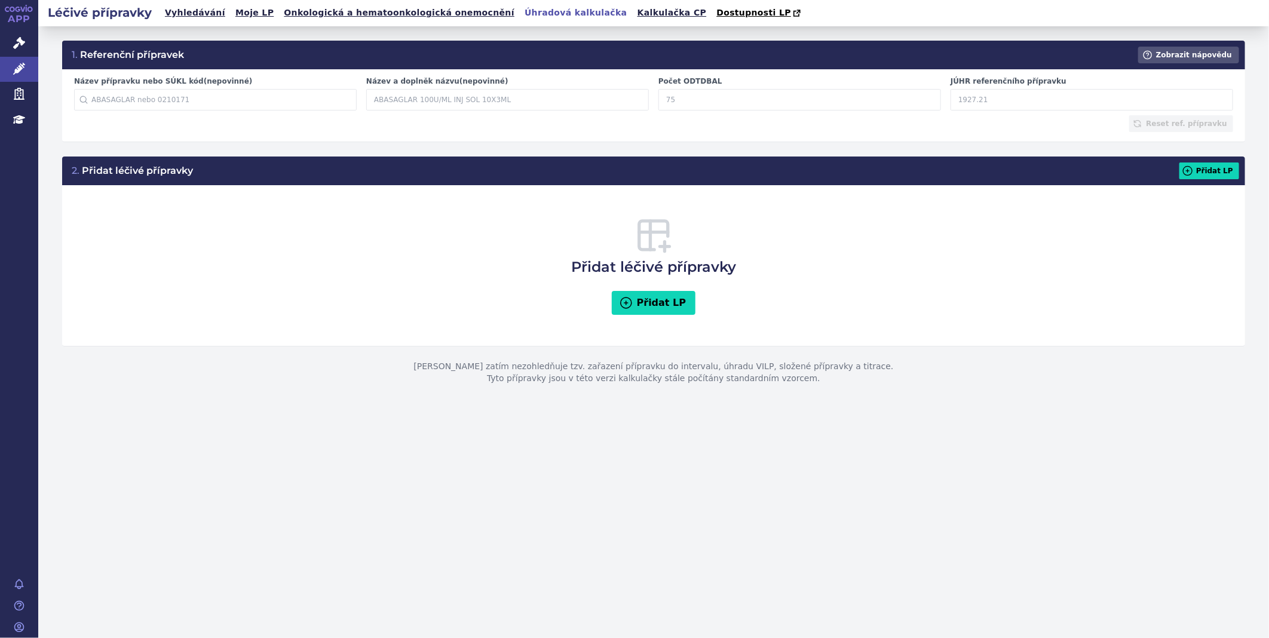
click at [676, 106] on input "Počet ODTDBAL" at bounding box center [799, 100] width 283 height 22
type input "30"
click at [315, 109] on input "Název přípravku nebo SÚKL kód (nepovinné)" at bounding box center [215, 100] width 283 height 22
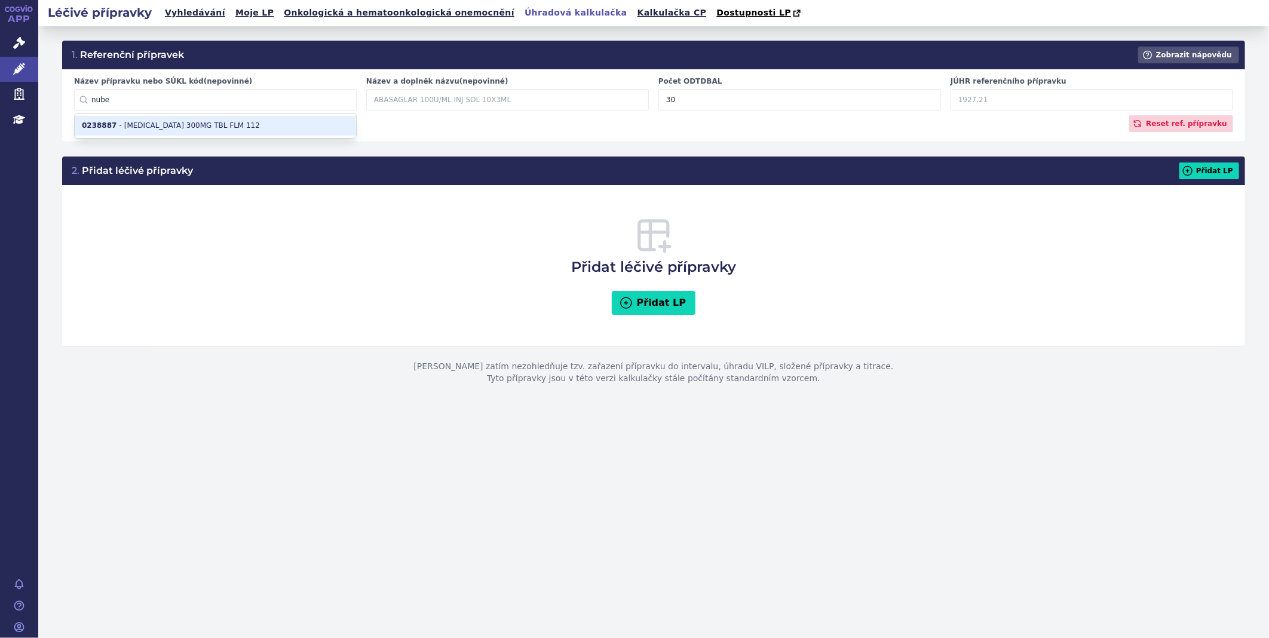
click at [154, 127] on li "0238887 - [MEDICAL_DATA] 300MG TBL FLM 112" at bounding box center [215, 126] width 281 height 20
type input "0238887"
type input "[MEDICAL_DATA] 300MG TBL FLM 112"
type input "28"
type input "53760.46"
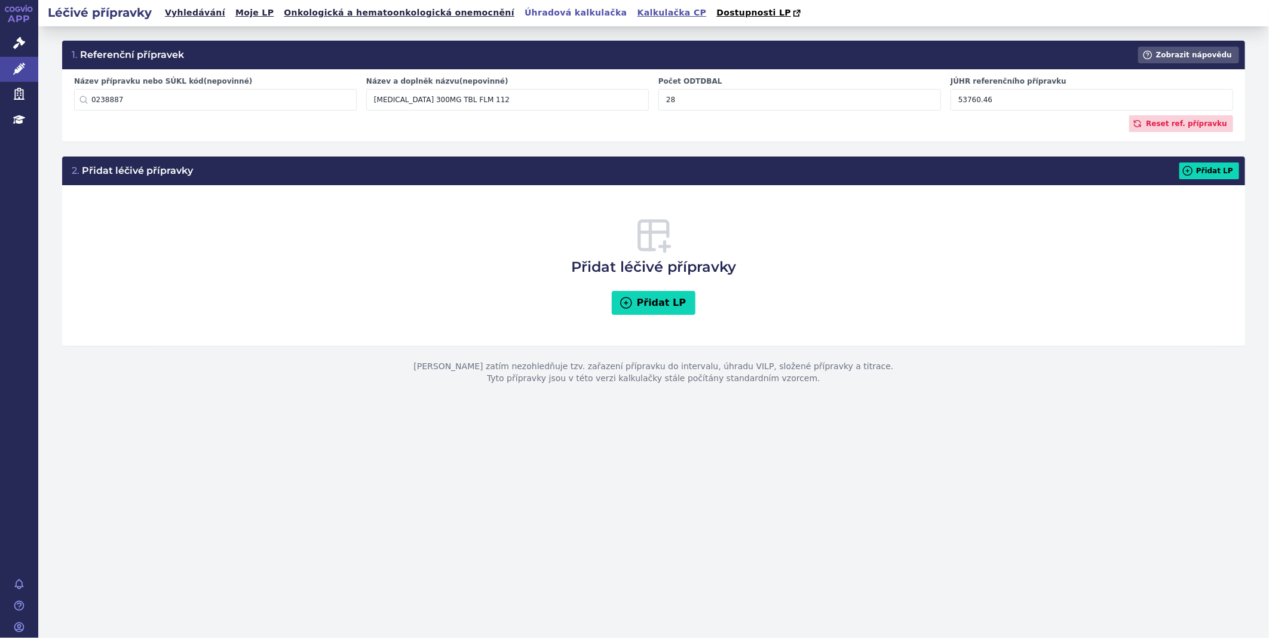
click at [634, 8] on link "Kalkulačka CP" at bounding box center [672, 13] width 76 height 16
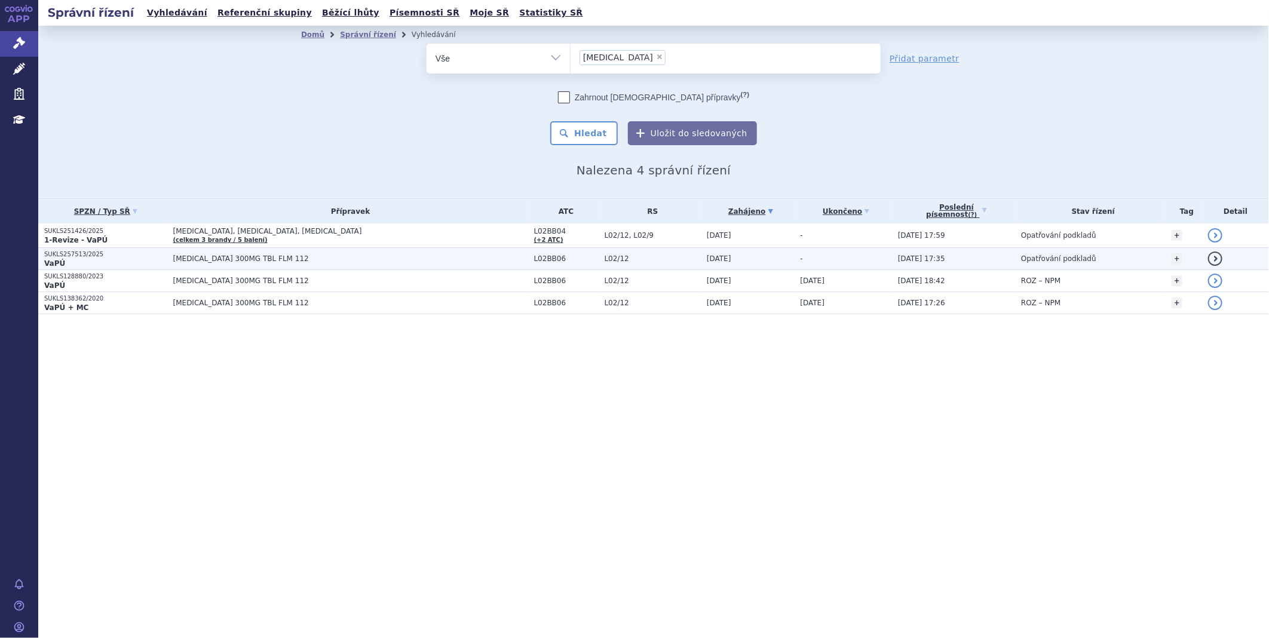
click at [84, 265] on p "VaPÚ" at bounding box center [105, 264] width 123 height 10
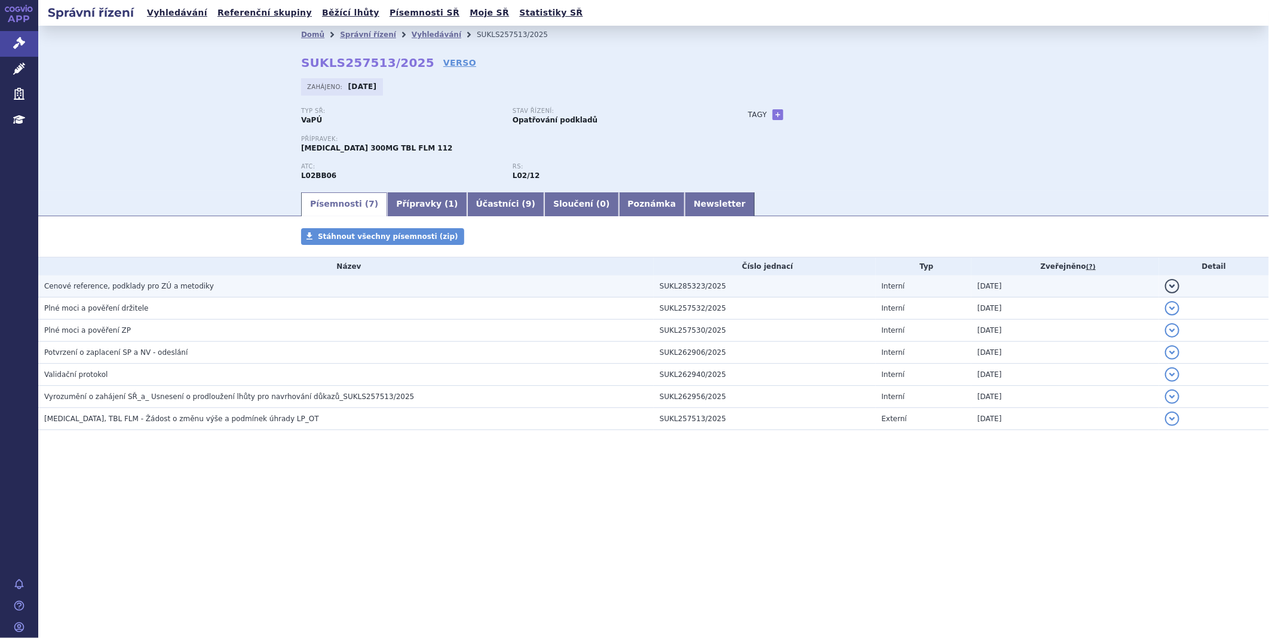
click at [136, 289] on span "Cenové reference, podklady pro ZÚ a metodiky" at bounding box center [129, 286] width 170 height 8
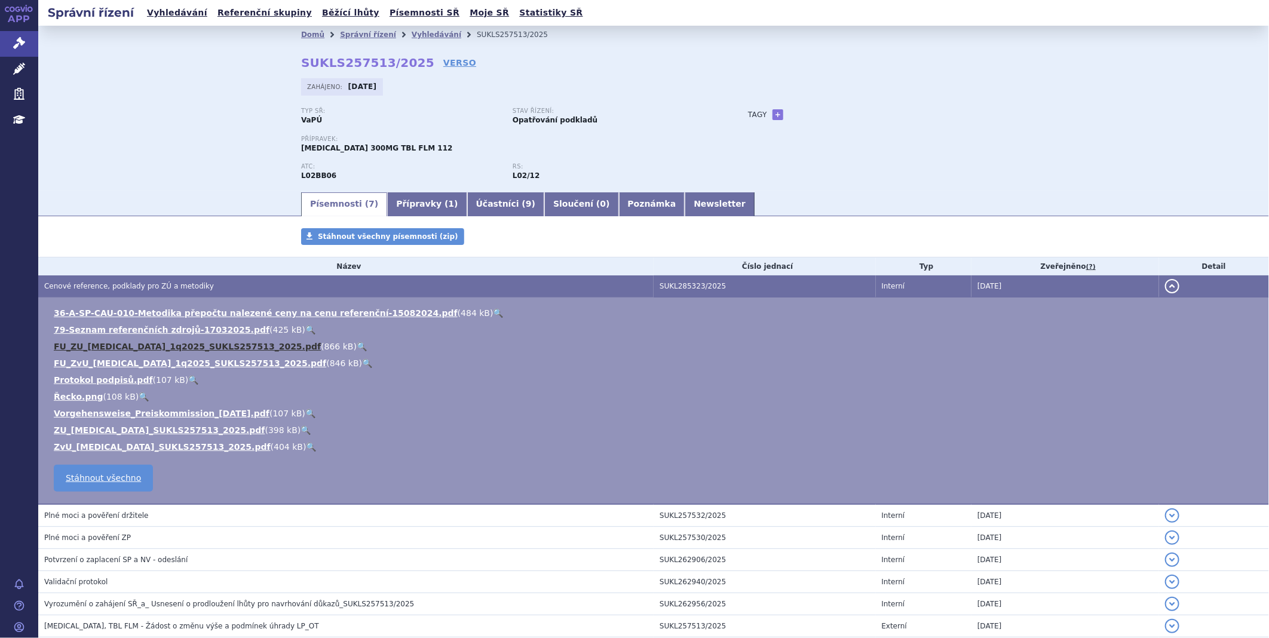
click at [124, 349] on link "FU_ZU_NUBEQA_1q2025_SUKLS257513_2025.pdf" at bounding box center [187, 347] width 267 height 10
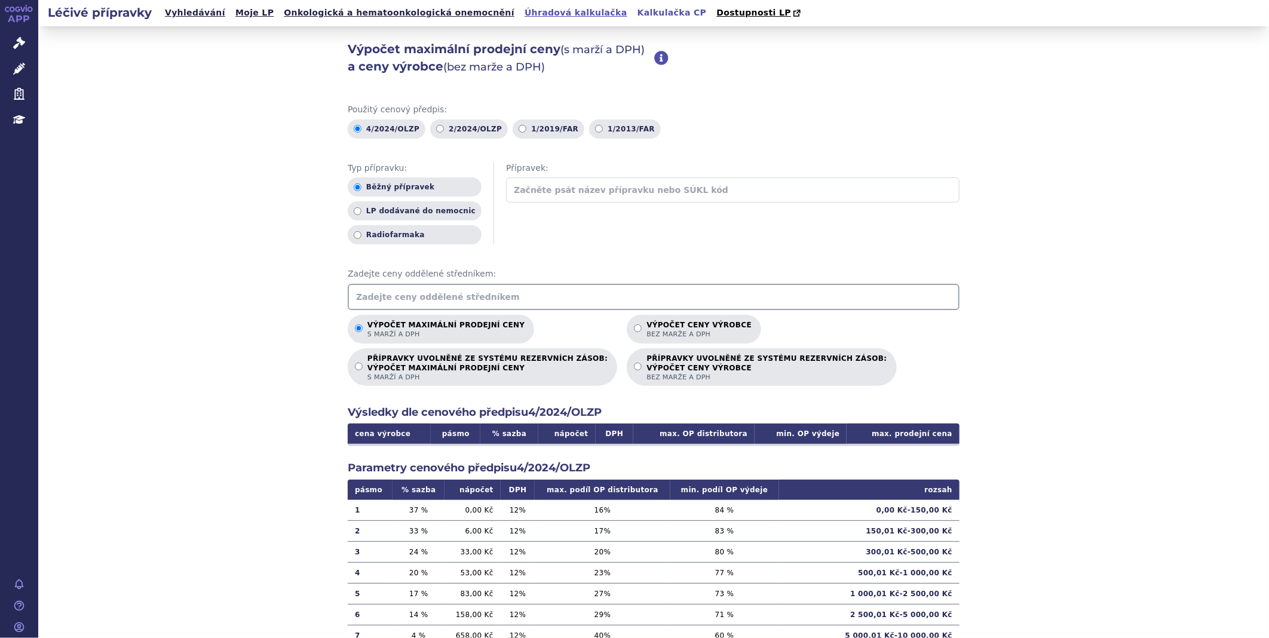
click at [521, 14] on link "Úhradová kalkulačka" at bounding box center [576, 13] width 110 height 16
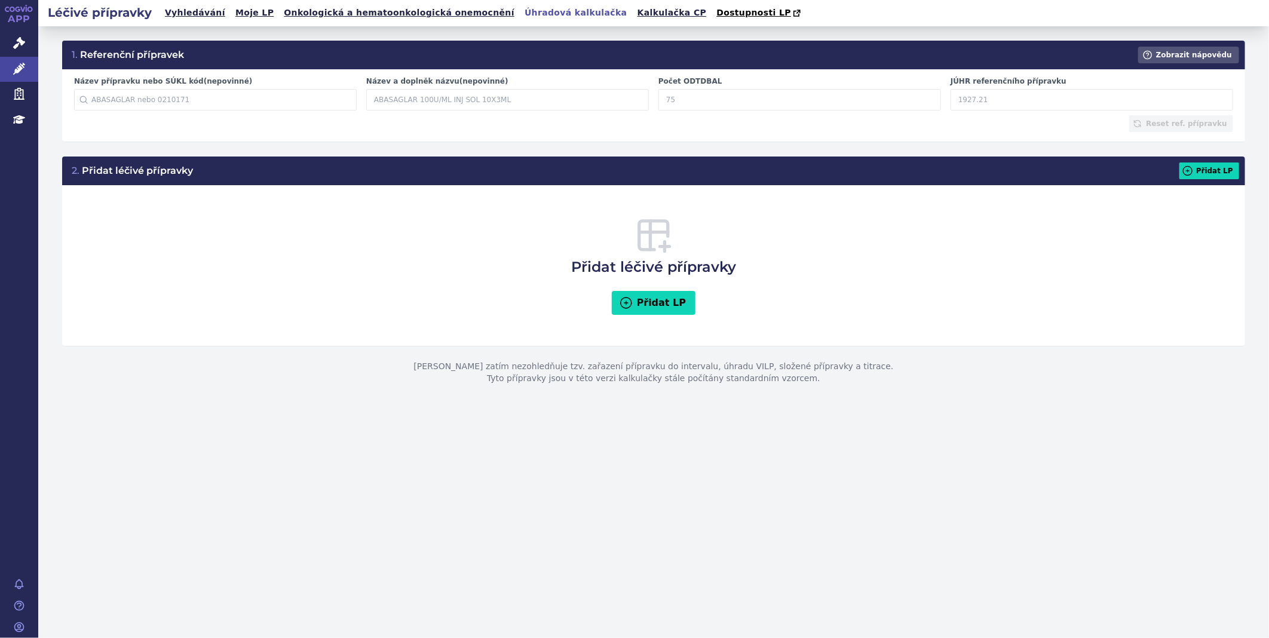
click at [139, 108] on input "Název přípravku nebo SÚKL kód (nepovinné)" at bounding box center [215, 100] width 283 height 22
click at [129, 121] on li "0238887 - [MEDICAL_DATA] 300MG TBL FLM 112" at bounding box center [215, 126] width 281 height 20
type input "0238887"
type input "[MEDICAL_DATA] 300MG TBL FLM 112"
type input "28"
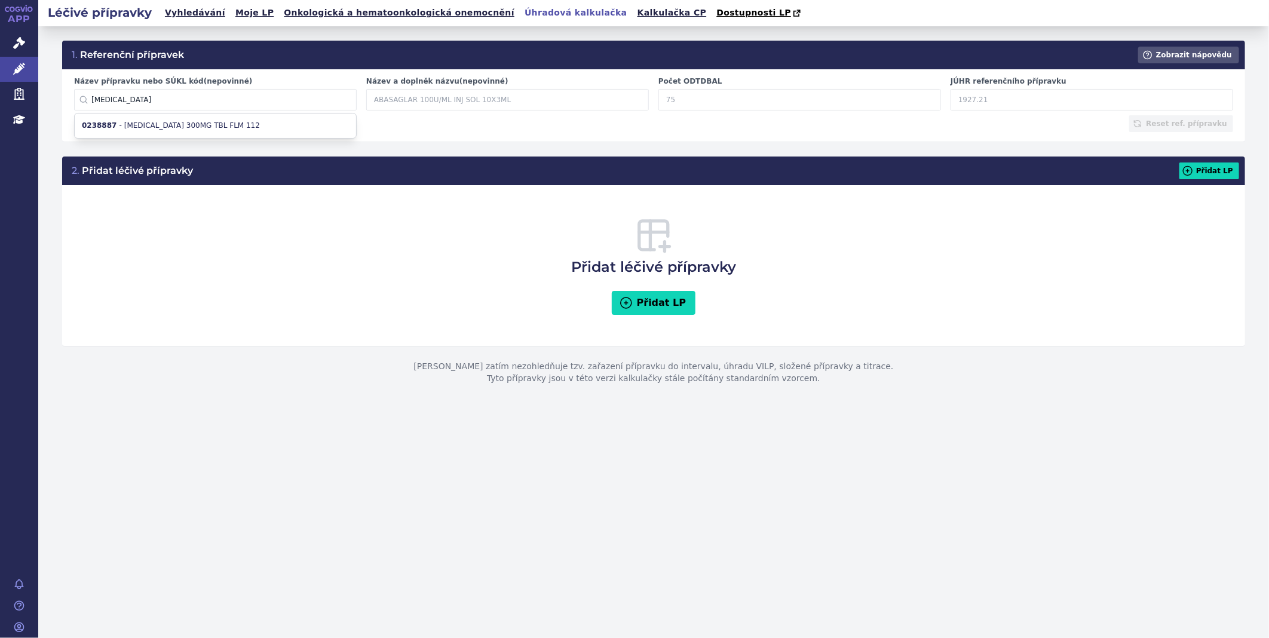
type input "53760.46"
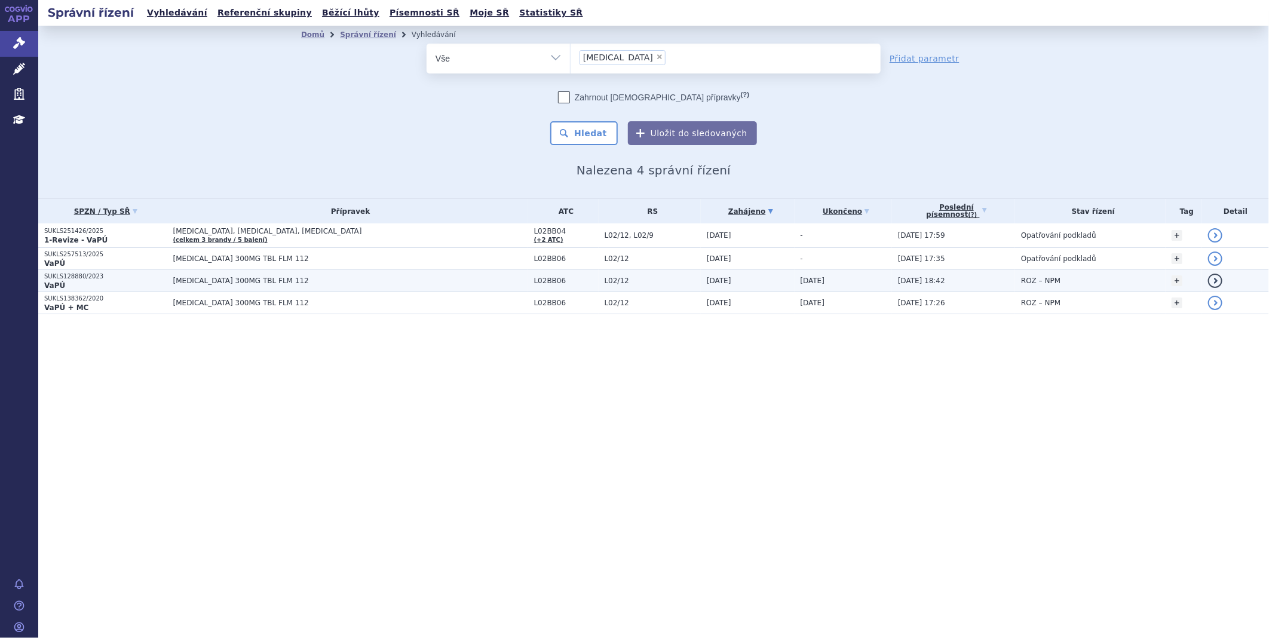
click at [78, 278] on p "SUKLS128880/2023" at bounding box center [105, 276] width 123 height 8
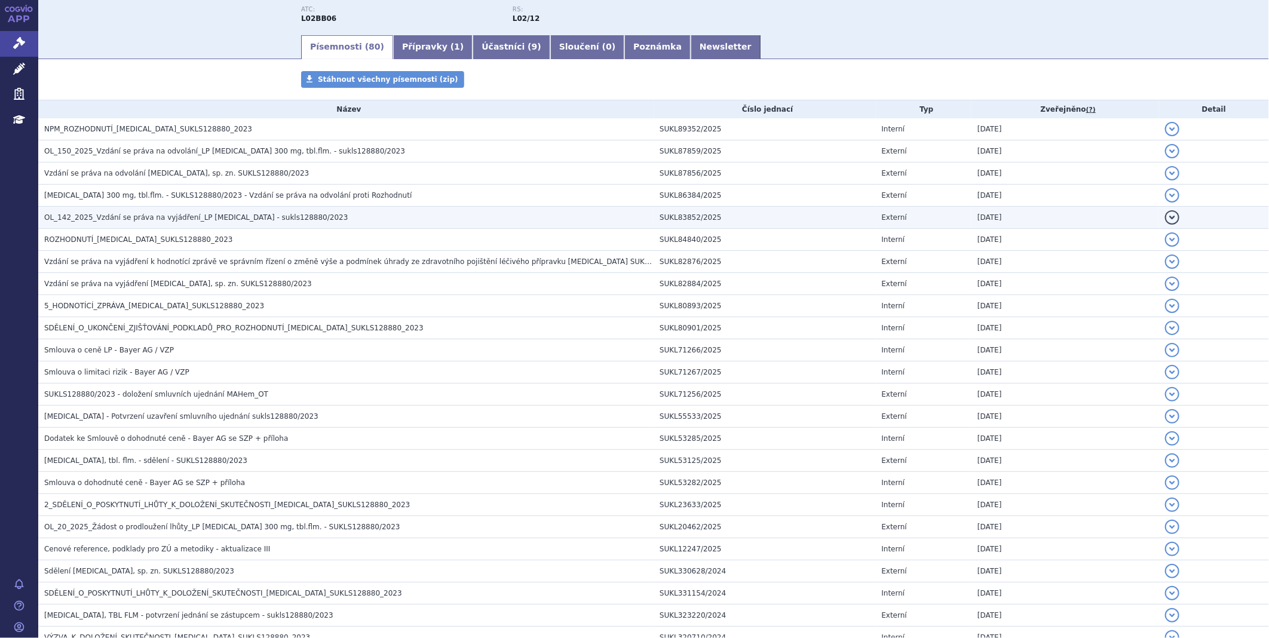
scroll to position [199, 0]
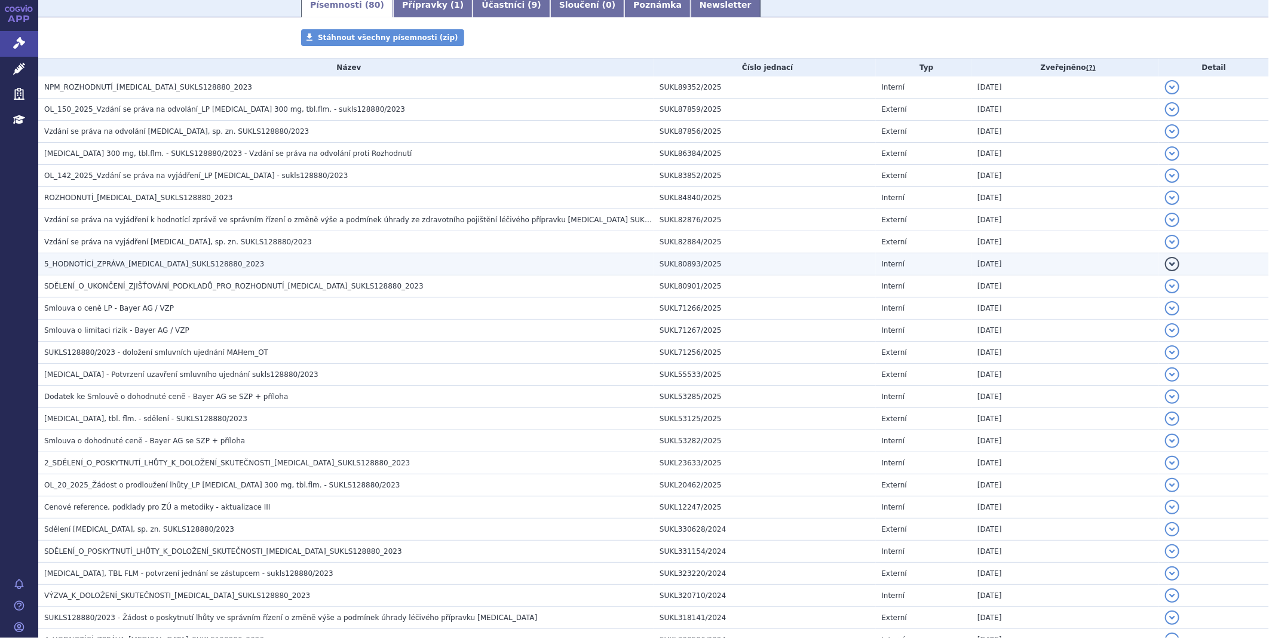
click at [111, 265] on span "5_HODNOTÍCÍ_ZPRÁVA_[MEDICAL_DATA]_SUKLS128880_2023" at bounding box center [154, 264] width 220 height 8
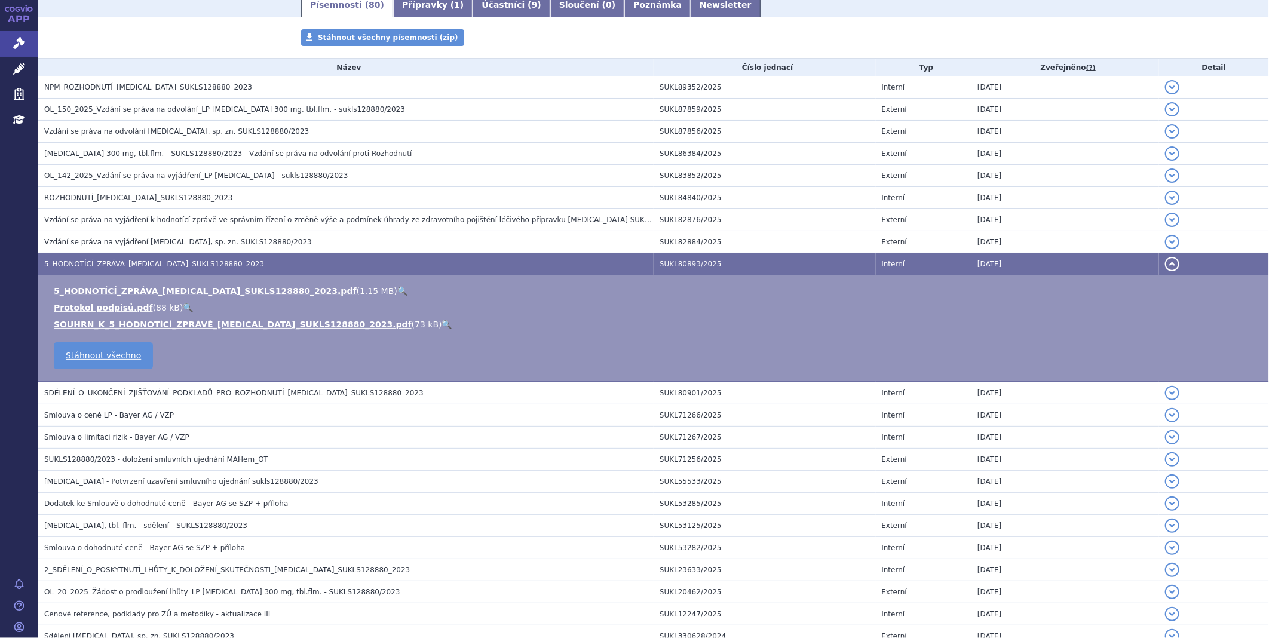
click at [137, 284] on td "5_HODNOTÍCÍ_ZPRÁVA_[MEDICAL_DATA]_SUKLS128880_2023.pdf ( 1.15 MB ) 🔍 Protokol p…" at bounding box center [653, 328] width 1231 height 107
click at [136, 293] on link "5_HODNOTÍCÍ_ZPRÁVA_[MEDICAL_DATA]_SUKLS128880_2023.pdf" at bounding box center [205, 291] width 303 height 10
